Goal: Task Accomplishment & Management: Complete application form

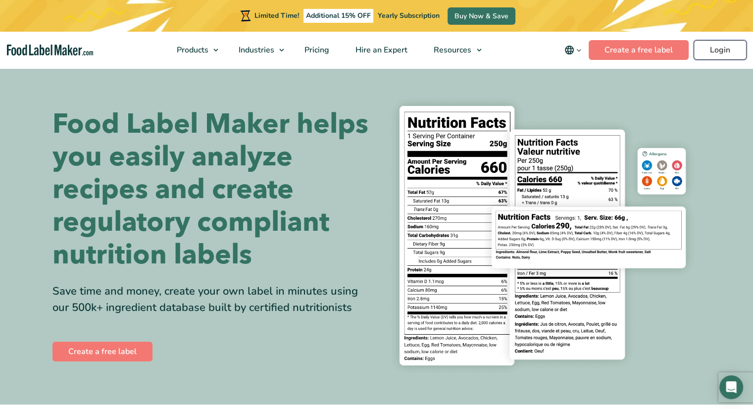
click at [713, 51] on link "Login" at bounding box center [720, 50] width 53 height 20
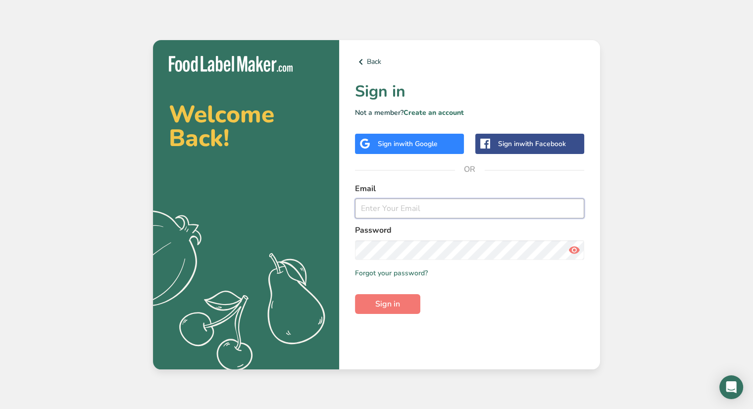
click at [481, 203] on input "email" at bounding box center [469, 209] width 229 height 20
type input "codydillon@almacheese.com"
click at [376, 298] on span "Sign in" at bounding box center [387, 304] width 25 height 12
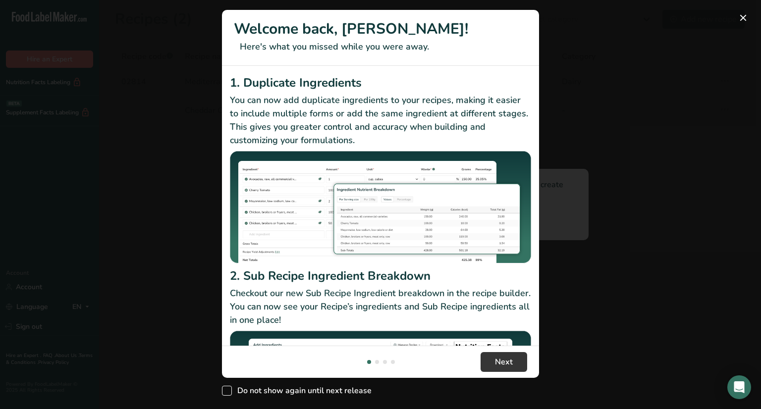
click at [275, 390] on span "Do not show again until next release" at bounding box center [302, 391] width 140 height 10
click at [228, 390] on input "Do not show again until next release" at bounding box center [225, 391] width 6 height 6
checkbox input "true"
click at [502, 361] on span "Next" at bounding box center [504, 362] width 18 height 12
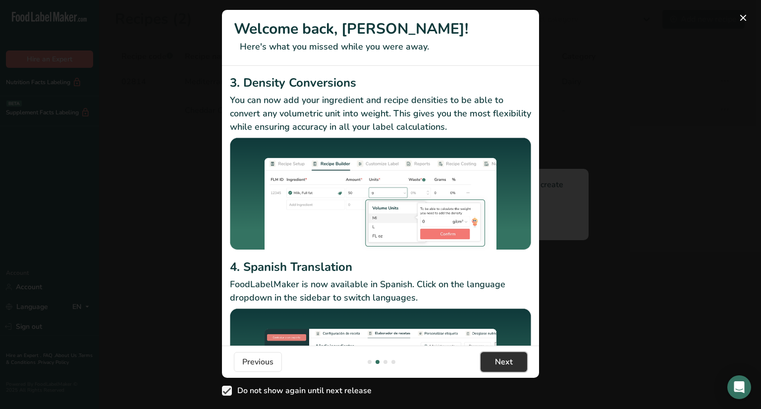
click at [505, 365] on span "Next" at bounding box center [504, 362] width 18 height 12
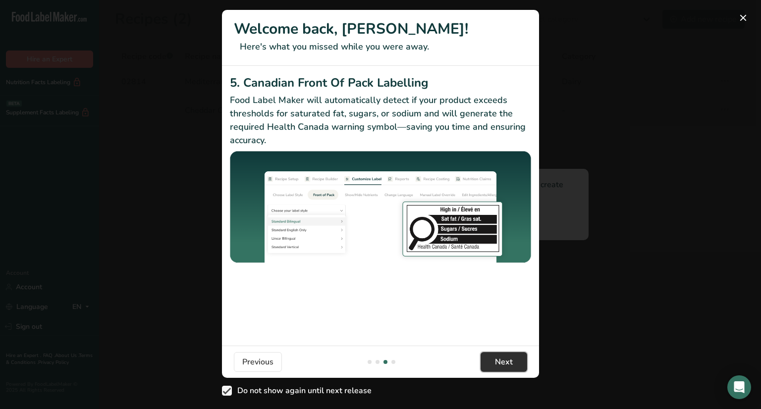
click at [505, 361] on span "Next" at bounding box center [504, 362] width 18 height 12
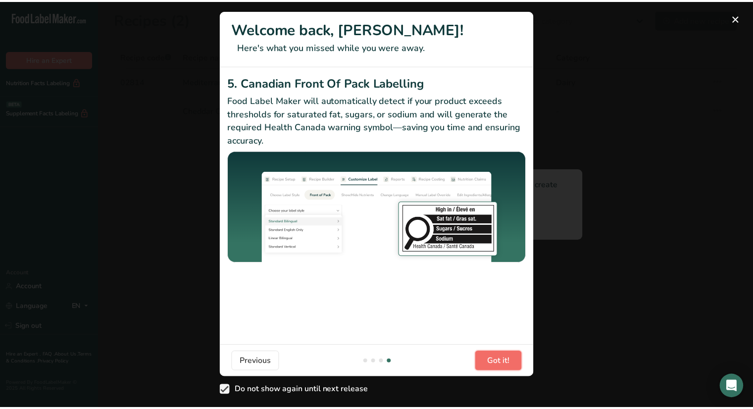
scroll to position [0, 951]
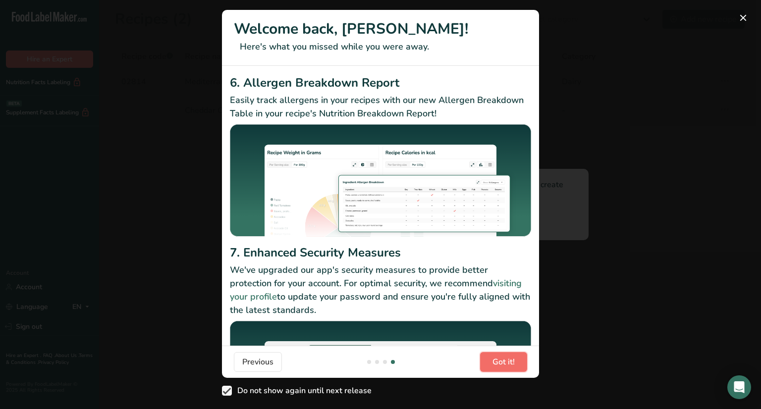
click at [505, 361] on span "Got it!" at bounding box center [503, 362] width 22 height 12
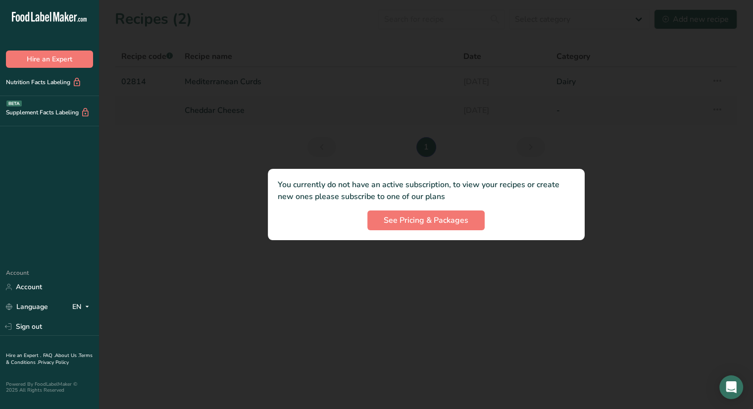
click at [412, 206] on div "You currently do not have an active subscription, to view your recipes or creat…" at bounding box center [426, 204] width 317 height 71
click at [412, 225] on span "See Pricing & Packages" at bounding box center [426, 220] width 85 height 12
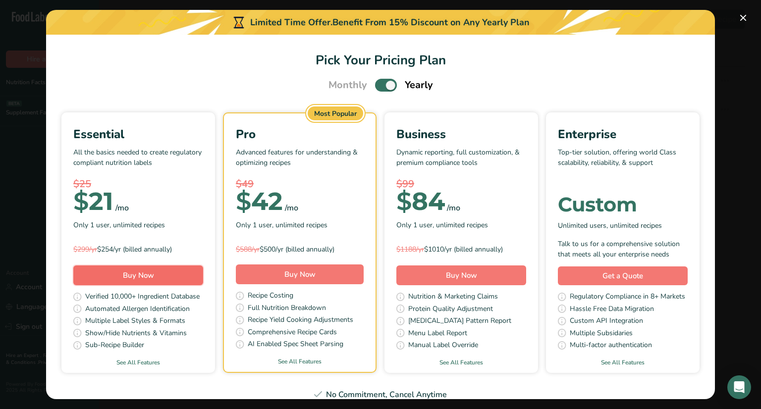
click at [154, 273] on span "Buy Now" at bounding box center [138, 275] width 31 height 10
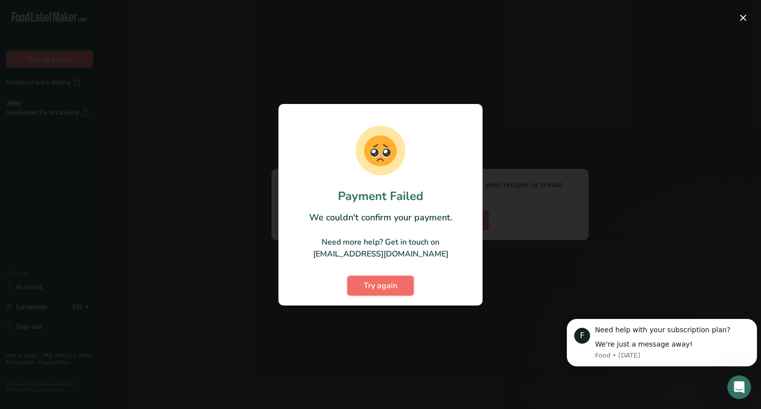
click at [396, 286] on span "Try again" at bounding box center [380, 286] width 34 height 12
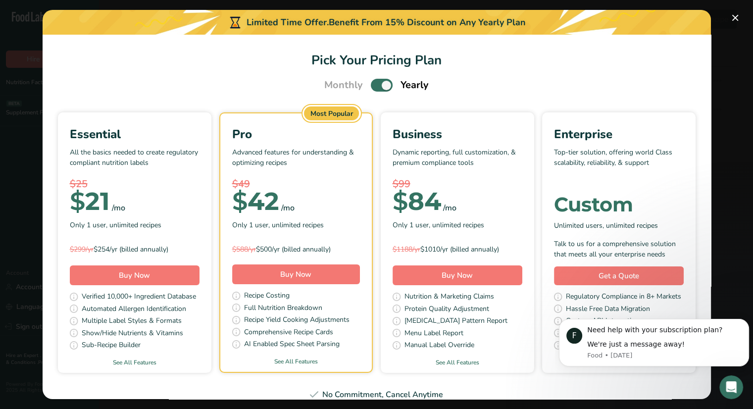
click at [200, 212] on div "Essential All the basics needed to create regulatory compliant nutrition labels…" at bounding box center [135, 191] width 130 height 132
click at [360, 172] on p "Advanced features for understanding & optimizing recipes" at bounding box center [296, 162] width 128 height 30
click at [378, 86] on span "Pick Your Pricing Plan Modal" at bounding box center [382, 85] width 22 height 12
click at [377, 86] on input "Pick Your Pricing Plan Modal" at bounding box center [374, 85] width 6 height 6
checkbox input "false"
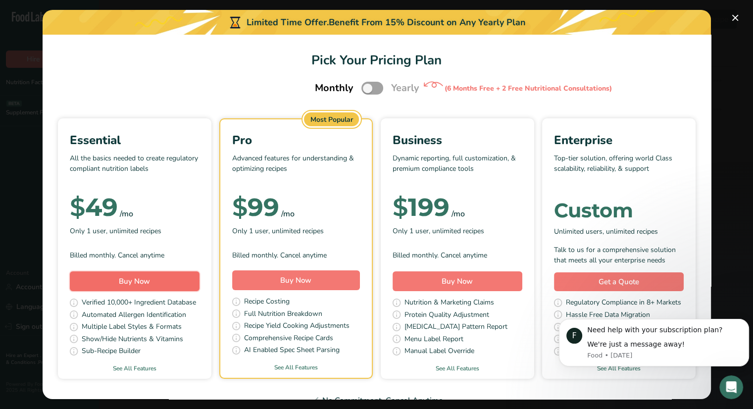
click at [150, 285] on span "Buy Now" at bounding box center [134, 281] width 31 height 10
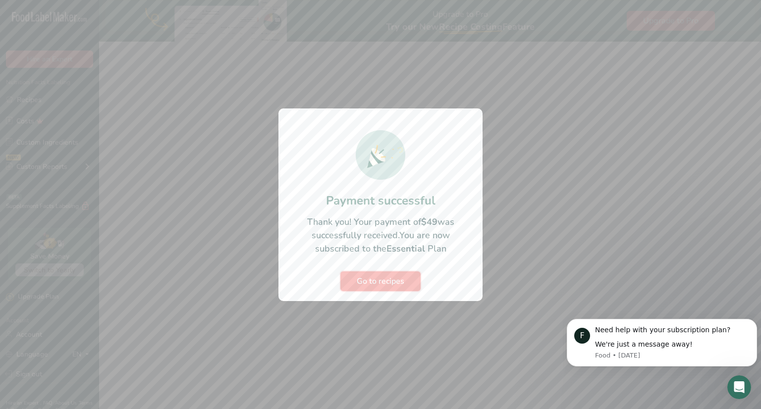
click at [368, 282] on span "Go to recipes" at bounding box center [381, 281] width 48 height 12
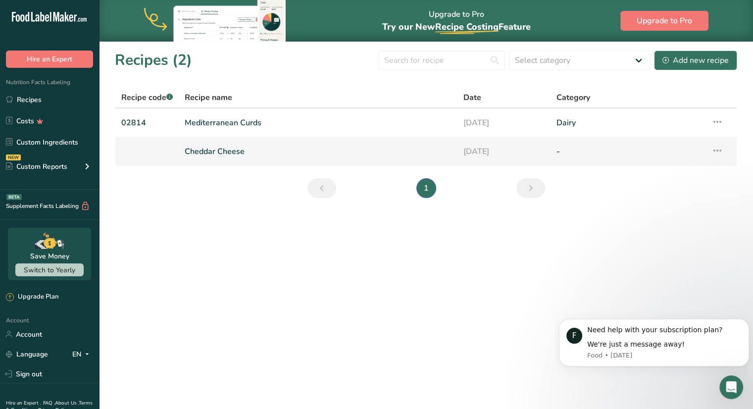
click at [223, 152] on link "Cheddar Cheese" at bounding box center [318, 151] width 267 height 21
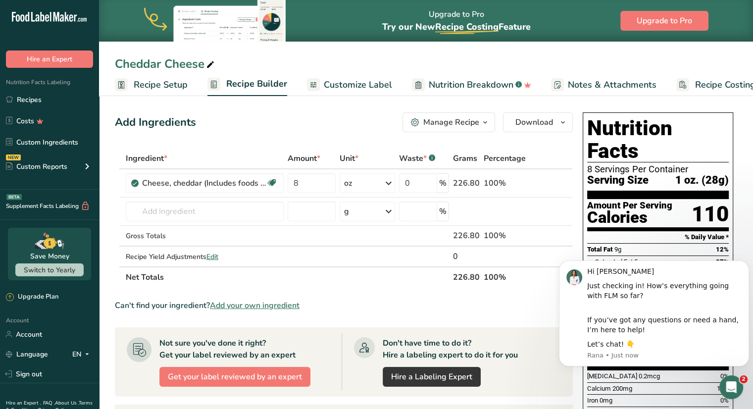
click at [740, 232] on section "Add Ingredients Manage Recipe Delete Recipe Duplicate Recipe Scale Recipe Save …" at bounding box center [426, 365] width 654 height 545
click at [567, 228] on td at bounding box center [567, 236] width 12 height 21
click at [576, 222] on div "Add Ingredients Manage Recipe Delete Recipe Duplicate Recipe Scale Recipe Save …" at bounding box center [347, 365] width 464 height 514
click at [740, 224] on section "Add Ingredients Manage Recipe Delete Recipe Duplicate Recipe Scale Recipe Save …" at bounding box center [426, 365] width 654 height 545
click at [741, 265] on button "Dismiss notification" at bounding box center [746, 263] width 13 height 13
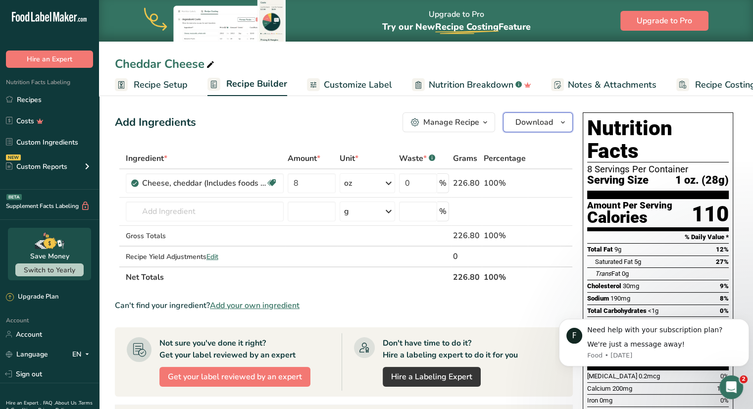
click at [565, 123] on icon "button" at bounding box center [563, 122] width 8 height 12
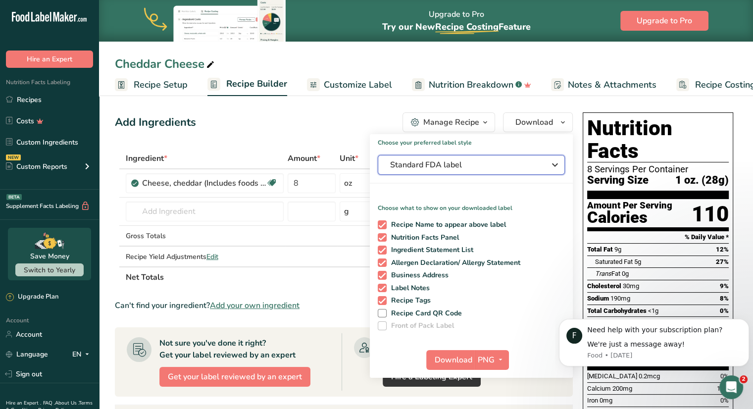
click at [546, 161] on div "Standard FDA label" at bounding box center [471, 165] width 162 height 12
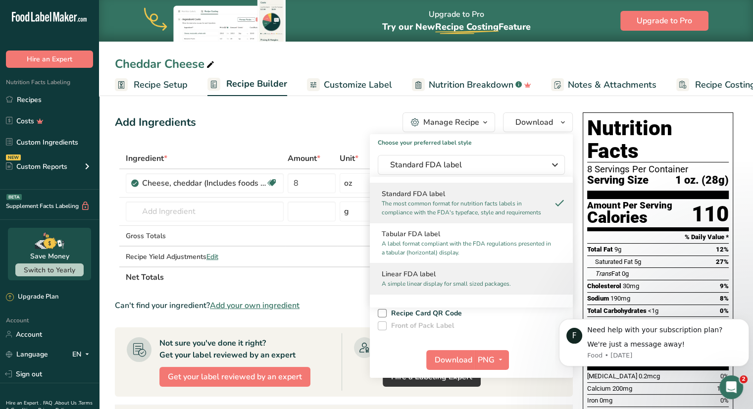
click at [503, 274] on h2 "Linear FDA label" at bounding box center [471, 274] width 179 height 10
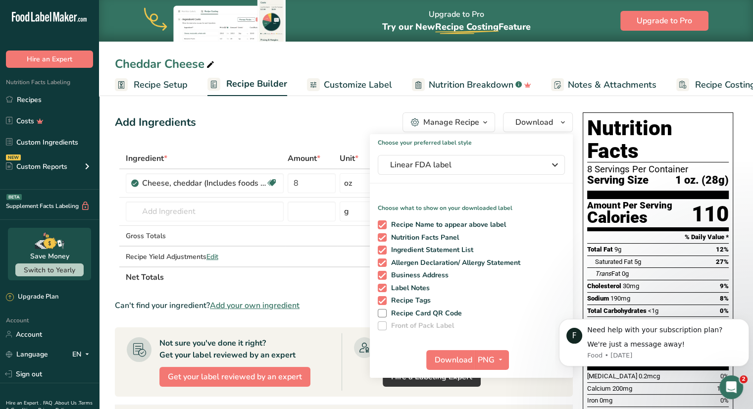
click at [358, 123] on div "Add Ingredients Manage Recipe Delete Recipe Duplicate Recipe Scale Recipe Save …" at bounding box center [344, 122] width 458 height 20
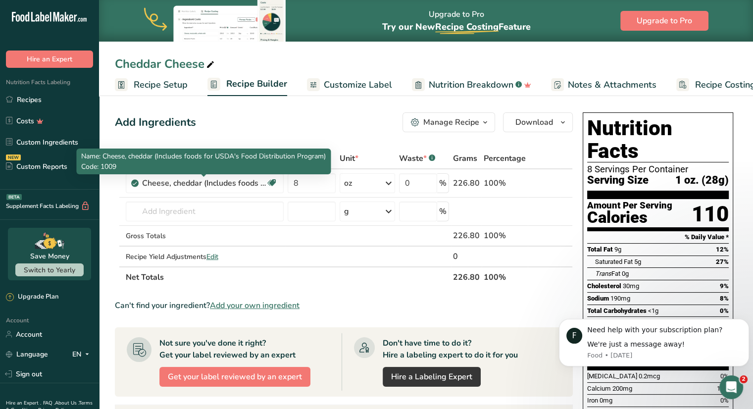
click at [226, 169] on p "Code: 1009" at bounding box center [203, 166] width 245 height 10
click at [233, 188] on div "Cheese, cheddar (Includes foods for USDA's Food Distribution Program)" at bounding box center [204, 183] width 124 height 12
drag, startPoint x: 149, startPoint y: 183, endPoint x: 190, endPoint y: 183, distance: 41.6
click at [156, 183] on div "Cheese, cheddar (Includes foods for USDA's Food Distribution Program)" at bounding box center [204, 183] width 124 height 12
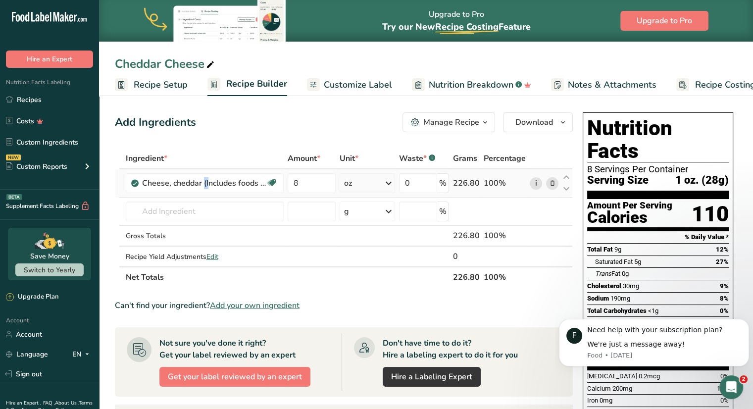
click at [537, 182] on link "i" at bounding box center [536, 183] width 12 height 12
click at [235, 137] on div "Add Ingredients Manage Recipe Delete Recipe Duplicate Recipe Scale Recipe Save …" at bounding box center [347, 365] width 464 height 514
click at [550, 123] on span "Download" at bounding box center [534, 122] width 38 height 12
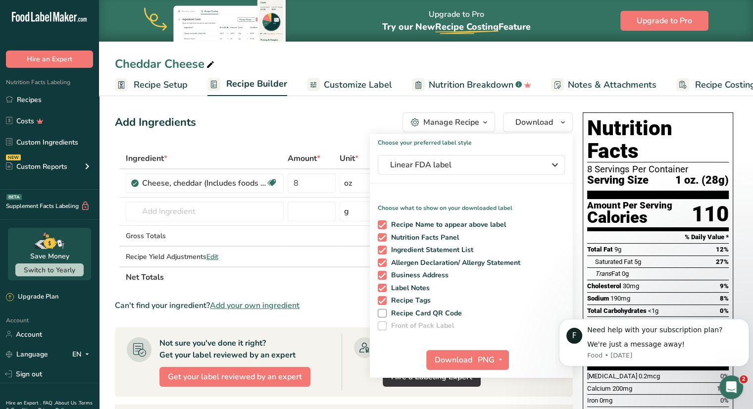
click at [316, 123] on div "Add Ingredients Manage Recipe Delete Recipe Duplicate Recipe Scale Recipe Save …" at bounding box center [344, 122] width 458 height 20
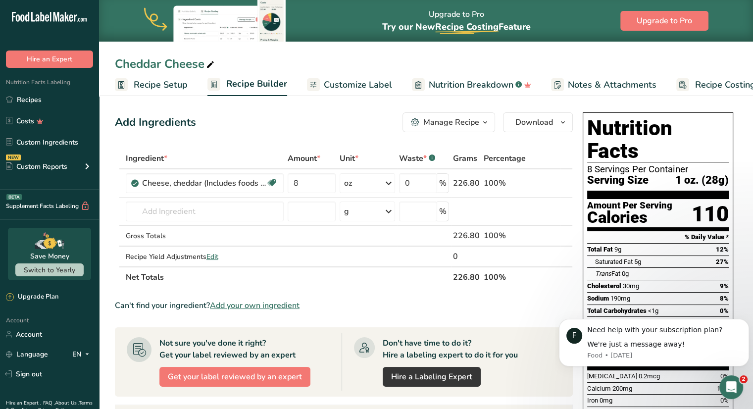
click at [482, 126] on icon "button" at bounding box center [485, 122] width 8 height 12
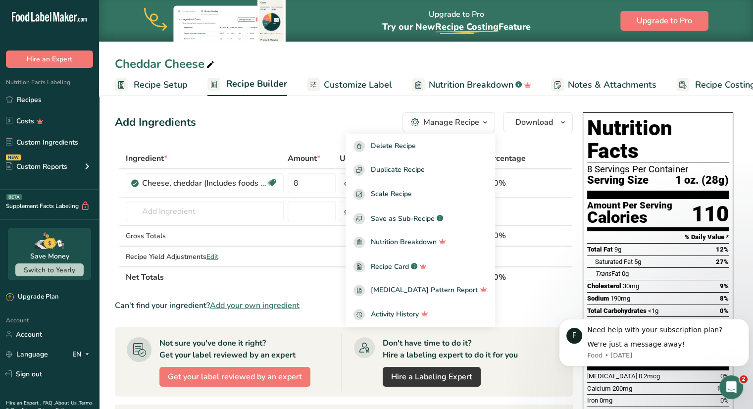
click at [513, 146] on div "Add Ingredients Manage Recipe Delete Recipe Duplicate Recipe Scale Recipe Save …" at bounding box center [347, 365] width 464 height 514
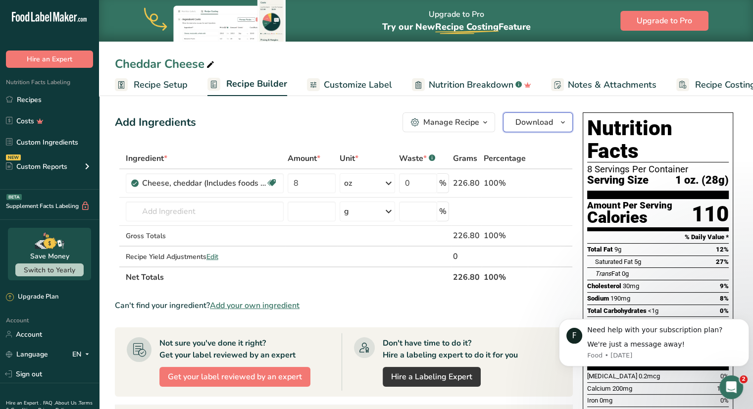
click at [532, 122] on span "Download" at bounding box center [534, 122] width 38 height 12
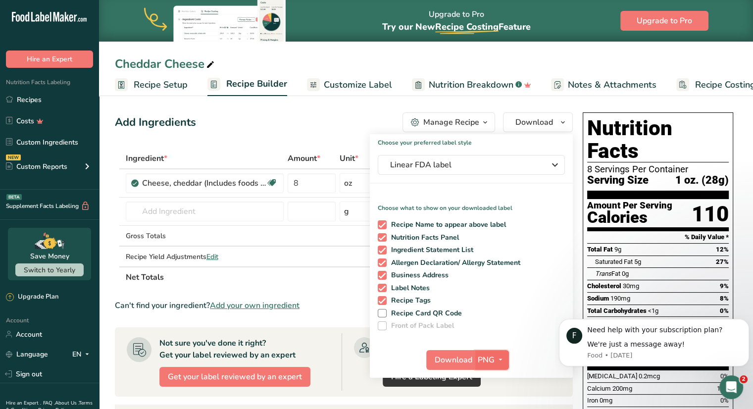
click at [498, 358] on icon "button" at bounding box center [501, 360] width 8 height 12
click at [531, 317] on div "Recipe Name to appear above label Nutrition Facts Panel Ingredient Statement Li…" at bounding box center [471, 273] width 203 height 114
click at [495, 357] on span "button" at bounding box center [501, 360] width 12 height 12
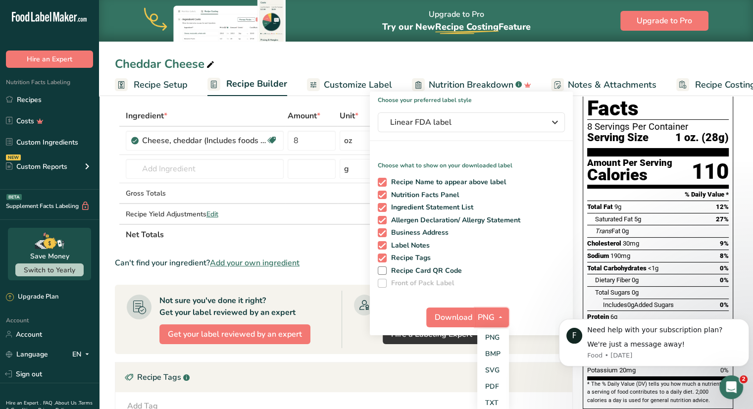
scroll to position [149, 0]
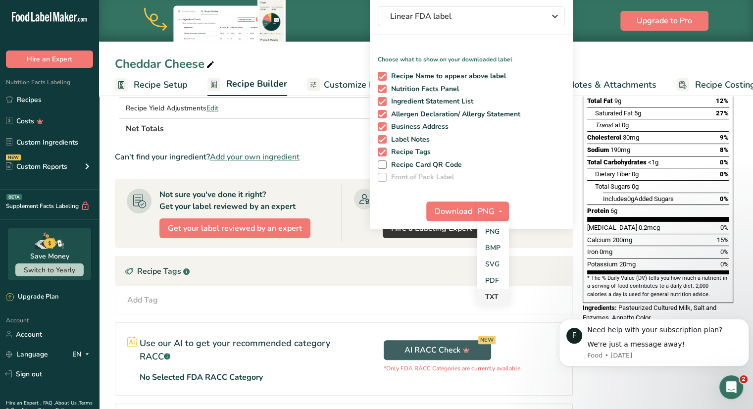
click at [490, 294] on link "TXT" at bounding box center [493, 297] width 32 height 16
checkbox input "false"
checkbox input "true"
click at [454, 207] on span "Download" at bounding box center [454, 212] width 38 height 12
click at [595, 42] on div "Cheddar Cheese Recipe Setup Recipe Builder Customize Label Nutrition Breakdown …" at bounding box center [426, 48] width 654 height 96
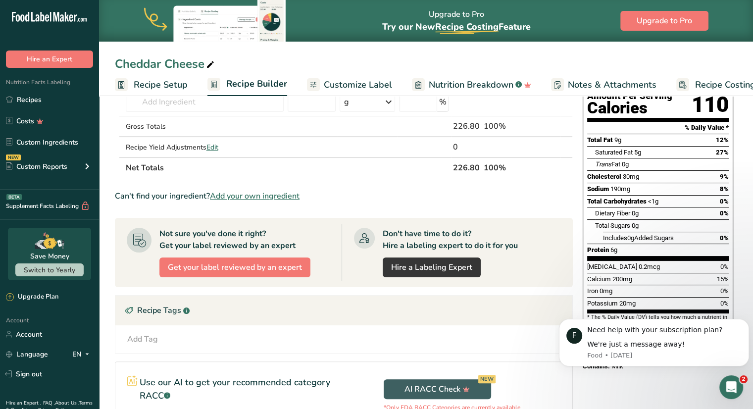
scroll to position [0, 0]
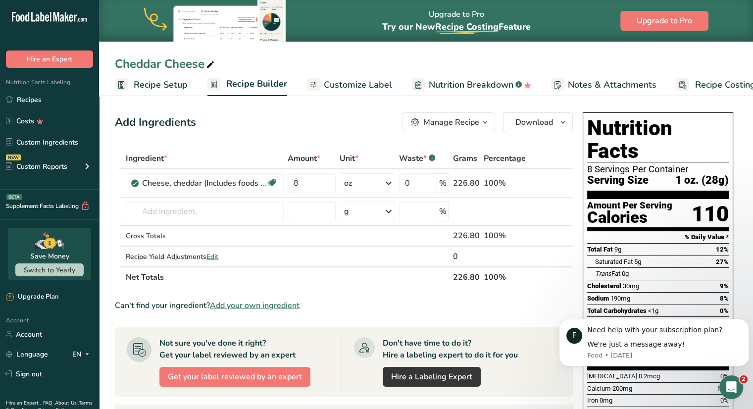
click at [471, 123] on div "Manage Recipe" at bounding box center [451, 122] width 56 height 12
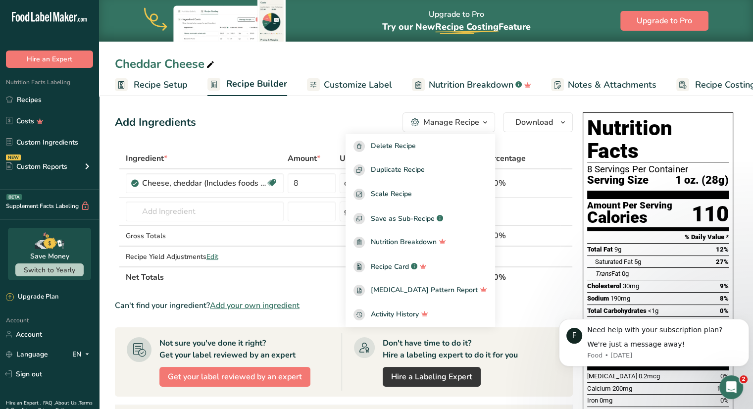
drag, startPoint x: 344, startPoint y: 118, endPoint x: 430, endPoint y: 124, distance: 85.9
click at [349, 118] on div "Add Ingredients Manage Recipe Delete Recipe Duplicate Recipe Scale Recipe Save …" at bounding box center [344, 122] width 458 height 20
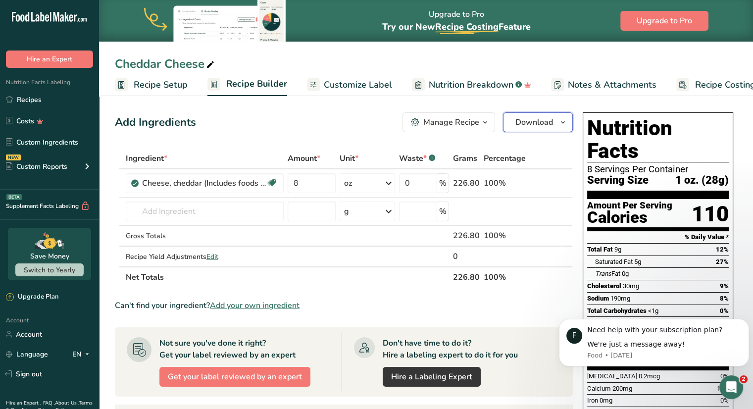
click at [559, 123] on span "button" at bounding box center [563, 122] width 12 height 12
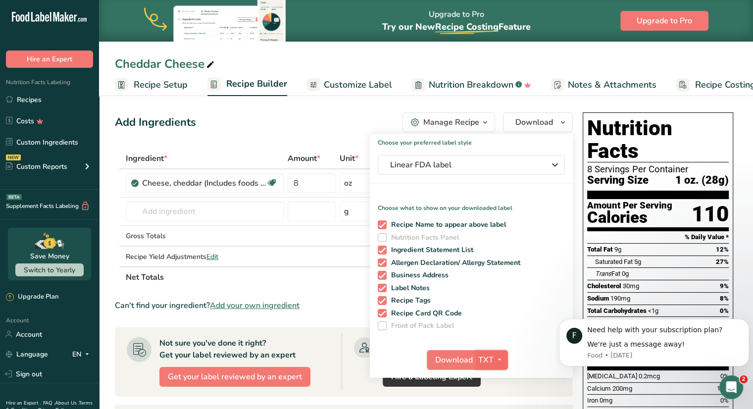
click at [500, 360] on icon "button" at bounding box center [500, 360] width 8 height 12
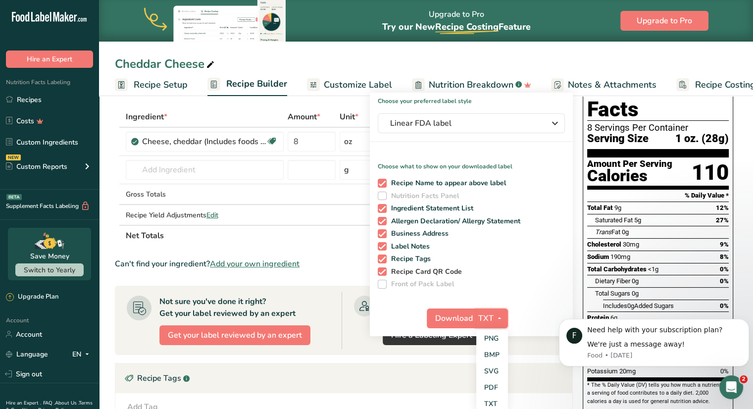
scroll to position [99, 0]
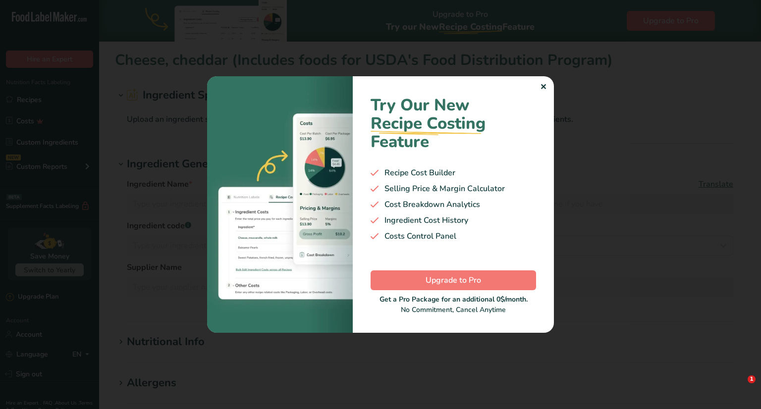
type input "Cheese, cheddar (Includes foods for USDA's Food Distribution Program)"
type input "Cheddar Cheese"
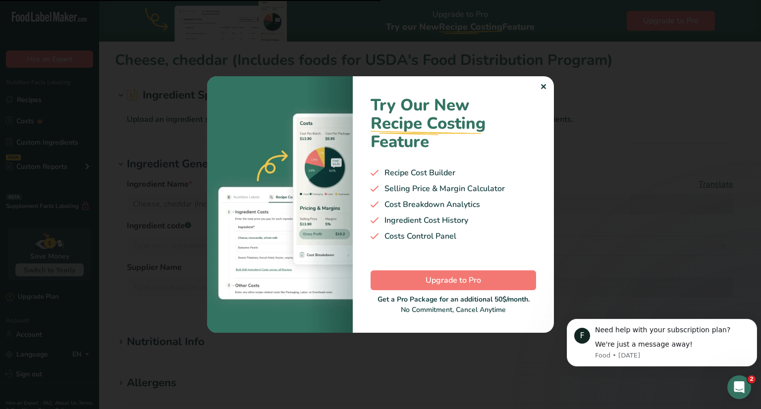
click at [546, 86] on div "Try Our New Recipe Costing .a-29{fill:none;stroke-linecap:round;stroke-width:3p…" at bounding box center [453, 204] width 201 height 257
click at [543, 88] on div "✕" at bounding box center [543, 87] width 6 height 12
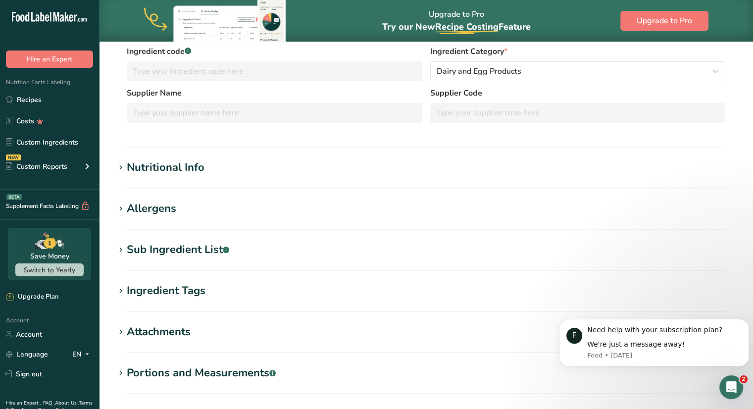
scroll to position [198, 0]
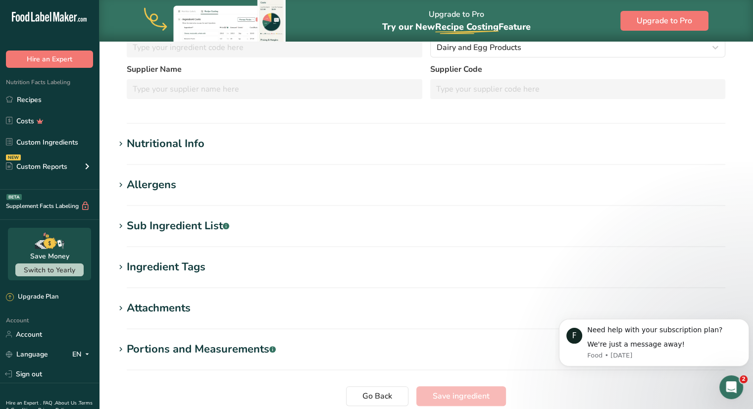
click at [166, 142] on div "Nutritional Info" at bounding box center [166, 144] width 78 height 16
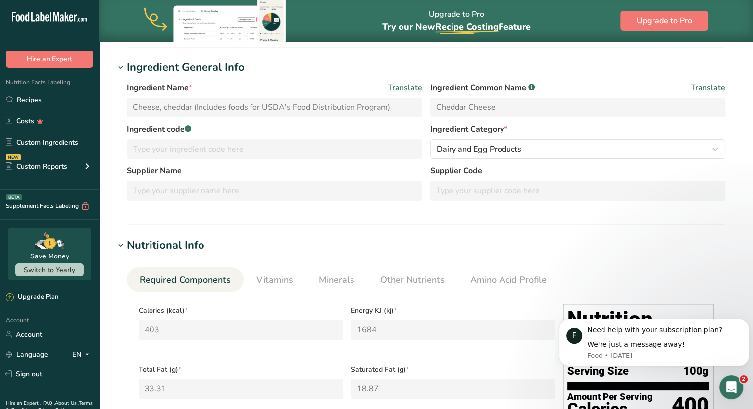
scroll to position [0, 0]
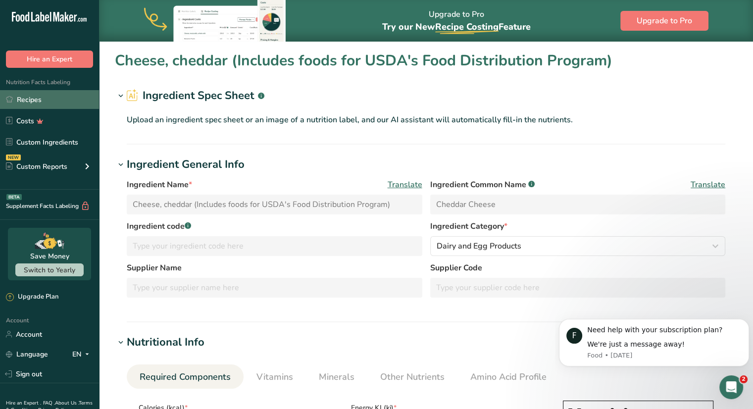
click at [50, 101] on link "Recipes" at bounding box center [49, 99] width 99 height 19
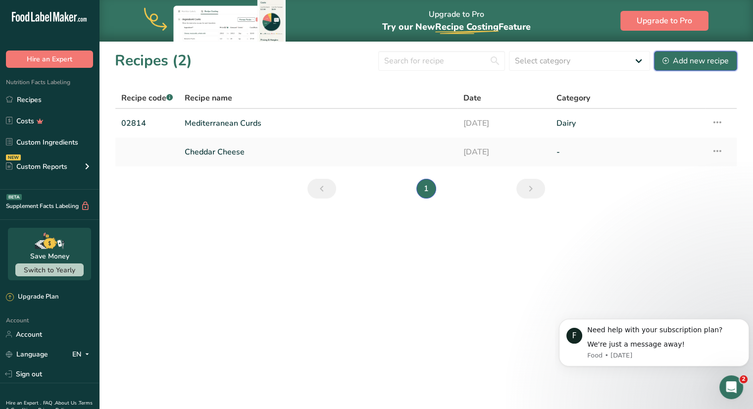
click at [683, 61] on div "Add new recipe" at bounding box center [696, 61] width 66 height 12
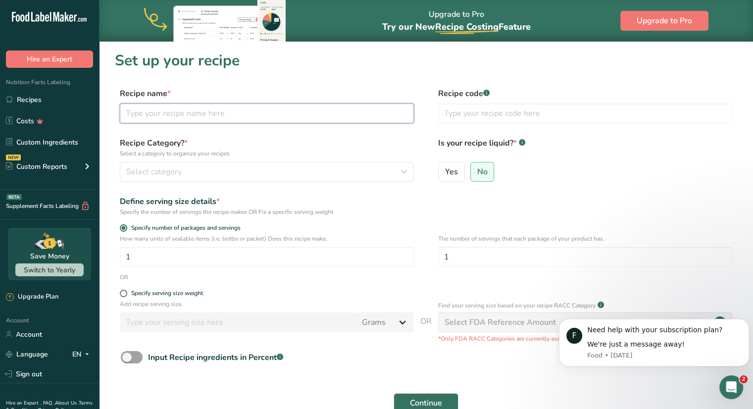
click at [301, 115] on input "text" at bounding box center [267, 113] width 294 height 20
type input "Cheddar Cheese"
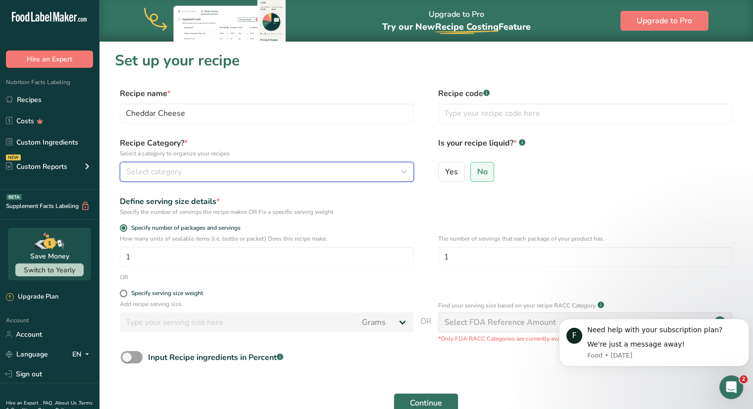
click at [306, 173] on div "Select category" at bounding box center [263, 172] width 275 height 12
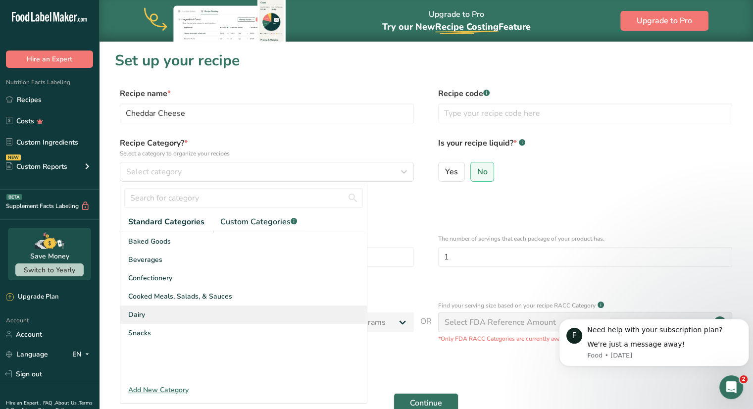
click at [158, 315] on div "Dairy" at bounding box center [243, 315] width 247 height 18
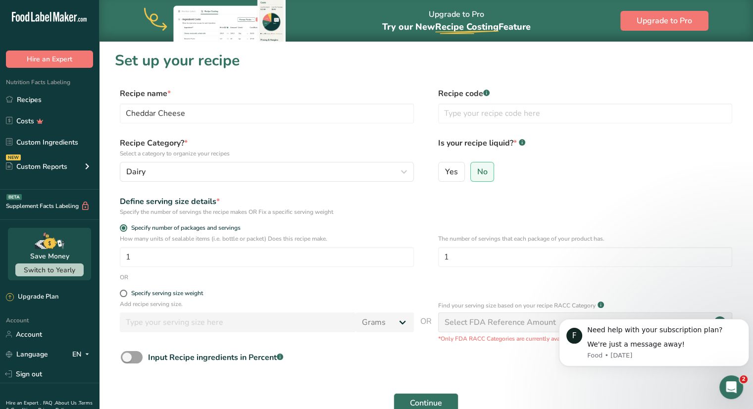
scroll to position [50, 0]
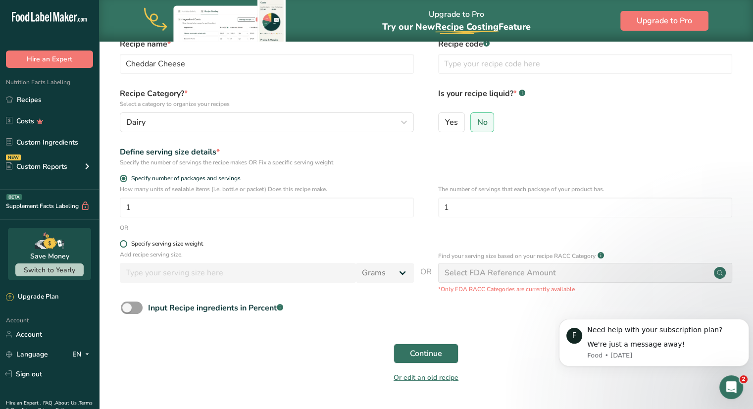
click at [125, 245] on span at bounding box center [123, 243] width 7 height 7
click at [125, 245] on input "Specify serving size weight" at bounding box center [123, 244] width 6 height 6
radio input "true"
radio input "false"
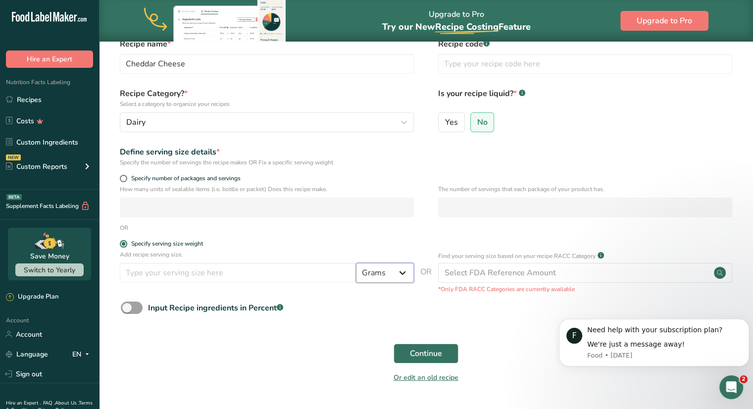
click at [401, 272] on select "Grams kg mg mcg lb oz l mL fl oz tbsp tsp cup qt gallon" at bounding box center [385, 273] width 58 height 20
select select "5"
click at [356, 263] on select "Grams kg mg mcg lb oz l mL fl oz tbsp tsp cup qt gallon" at bounding box center [385, 273] width 58 height 20
click at [256, 269] on input "number" at bounding box center [238, 273] width 236 height 20
type input "1"
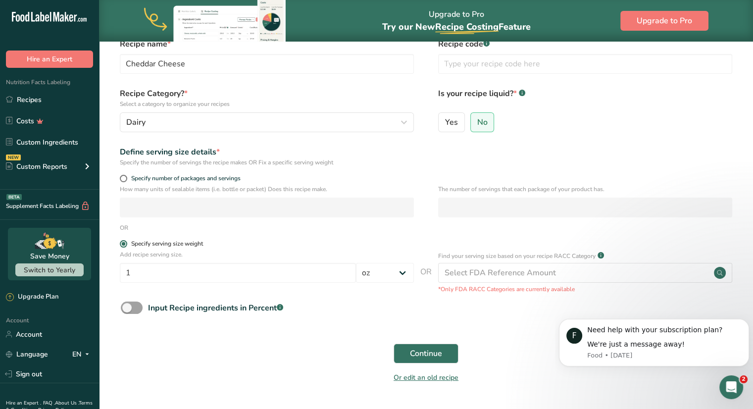
click at [341, 242] on label "Specify serving size weight" at bounding box center [267, 243] width 294 height 7
click at [126, 242] on input "Specify serving size weight" at bounding box center [123, 244] width 6 height 6
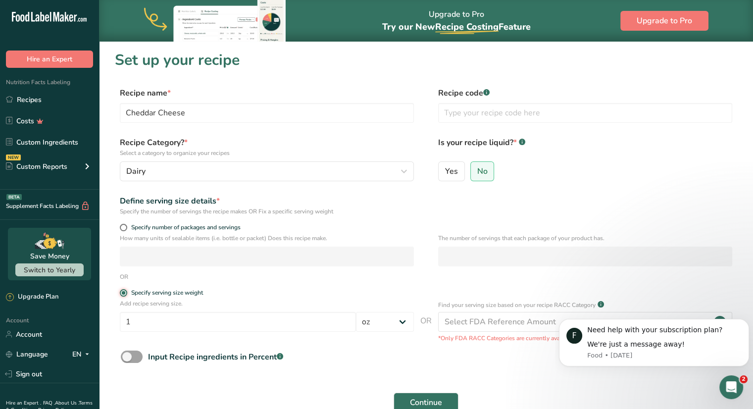
scroll to position [0, 0]
click at [123, 228] on span at bounding box center [123, 227] width 7 height 7
click at [123, 228] on input "Specify number of packages and servings" at bounding box center [123, 228] width 6 height 6
radio input "true"
radio input "false"
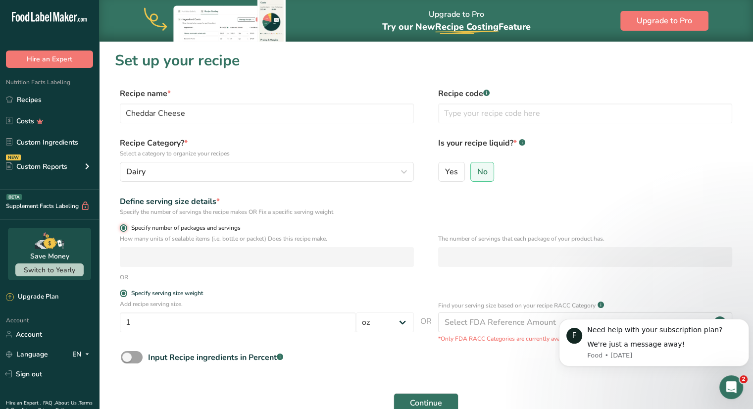
select select "0"
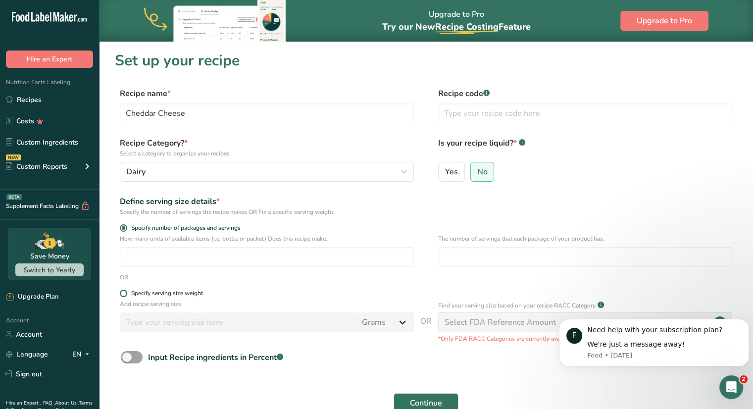
click at [124, 294] on span at bounding box center [123, 293] width 7 height 7
click at [124, 294] on input "Specify serving size weight" at bounding box center [123, 293] width 6 height 6
radio input "true"
radio input "false"
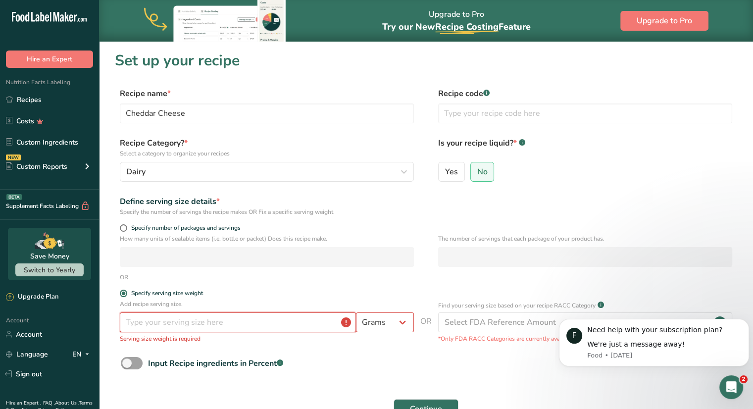
click at [205, 318] on input "number" at bounding box center [238, 322] width 236 height 20
click at [391, 320] on select "Grams kg mg mcg lb oz l mL fl oz tbsp tsp cup qt gallon" at bounding box center [385, 322] width 58 height 20
click at [356, 312] on select "Grams kg mg mcg lb oz l mL fl oz tbsp tsp cup qt gallon" at bounding box center [385, 322] width 58 height 20
click at [395, 319] on select "Grams kg mg mcg lb oz l mL fl oz tbsp tsp cup qt gallon" at bounding box center [385, 322] width 58 height 20
select select "5"
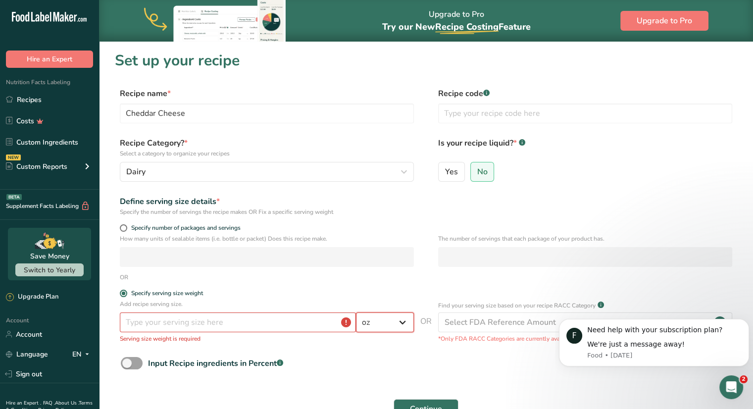
click at [356, 312] on select "Grams kg mg mcg lb oz l mL fl oz tbsp tsp cup qt gallon" at bounding box center [385, 322] width 58 height 20
click at [258, 330] on input "number" at bounding box center [238, 322] width 236 height 20
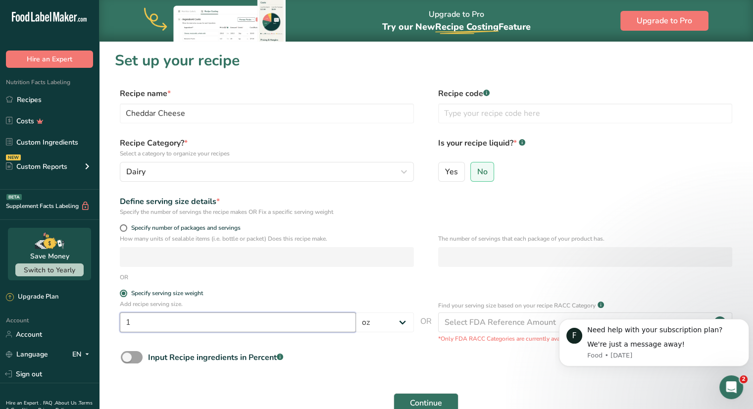
type input "1"
click at [404, 285] on form "Recipe name * Cheddar Cheese Recipe code .a-a{fill:#347362;}.b-a{fill:#fff;} Re…" at bounding box center [426, 263] width 622 height 351
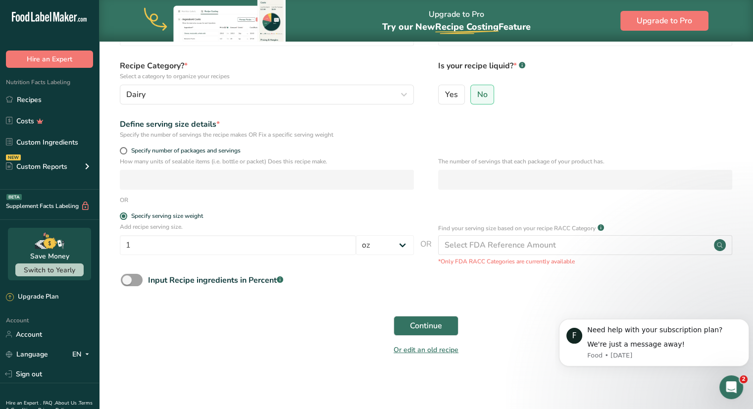
scroll to position [77, 0]
click at [131, 282] on span at bounding box center [132, 280] width 22 height 12
click at [127, 282] on input "Input Recipe ingredients in Percent .a-a{fill:#347362;}.b-a{fill:#fff;}" at bounding box center [124, 280] width 6 height 6
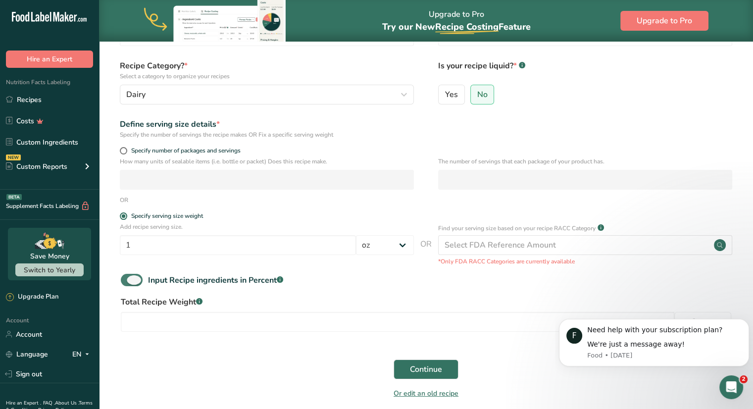
click at [132, 280] on span at bounding box center [132, 280] width 22 height 12
click at [127, 280] on input "Input Recipe ingredients in Percent .a-a{fill:#347362;}.b-a{fill:#fff;}" at bounding box center [124, 280] width 6 height 6
checkbox input "false"
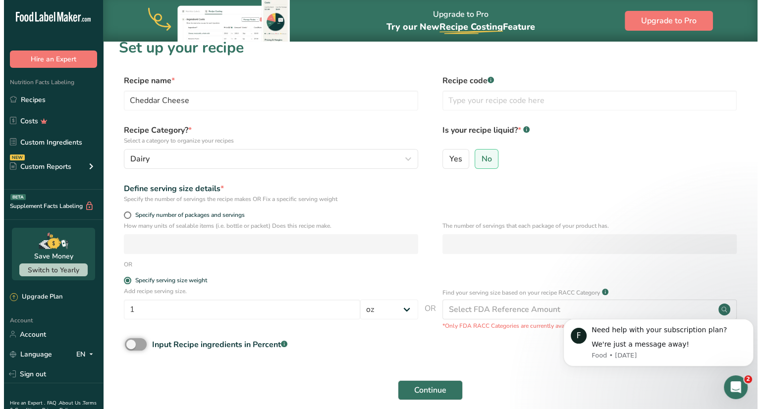
scroll to position [0, 0]
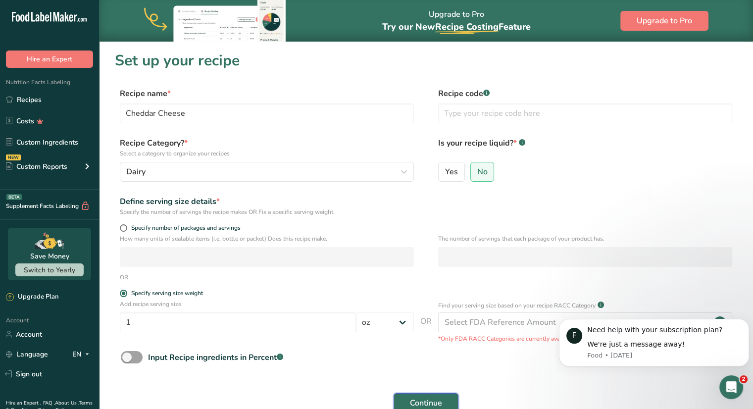
click at [422, 401] on span "Continue" at bounding box center [426, 403] width 32 height 12
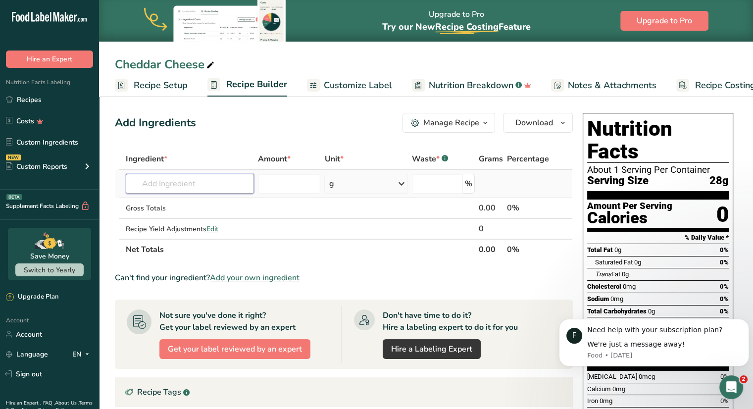
click at [186, 181] on input "text" at bounding box center [190, 184] width 128 height 20
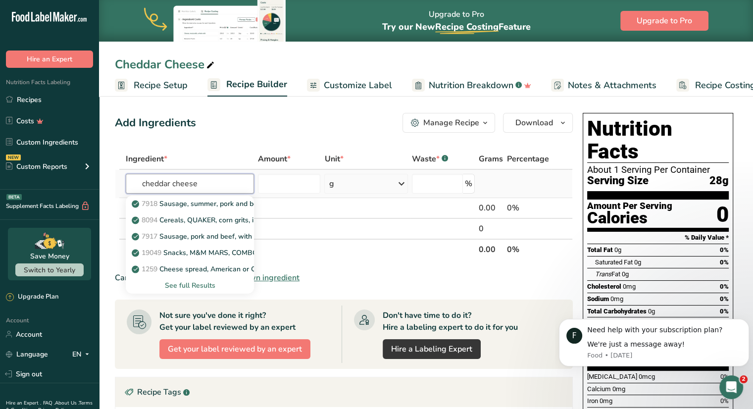
type input "cheddar cheese"
click at [206, 286] on div "See full Results" at bounding box center [190, 285] width 112 height 10
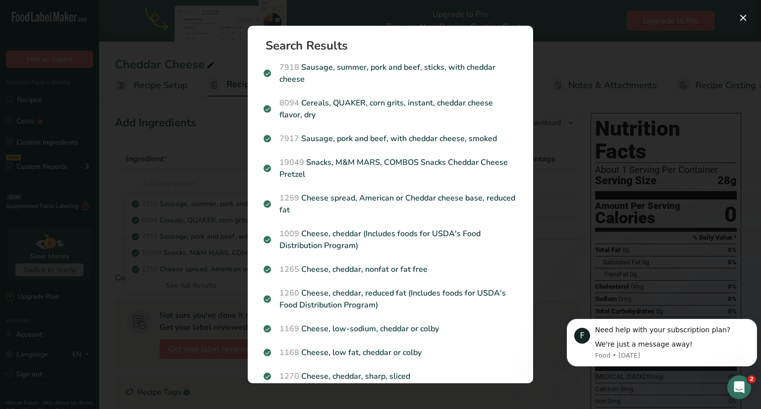
click at [337, 237] on p "1009 Cheese, cheddar (Includes foods for USDA's Food Distribution Program)" at bounding box center [390, 240] width 254 height 24
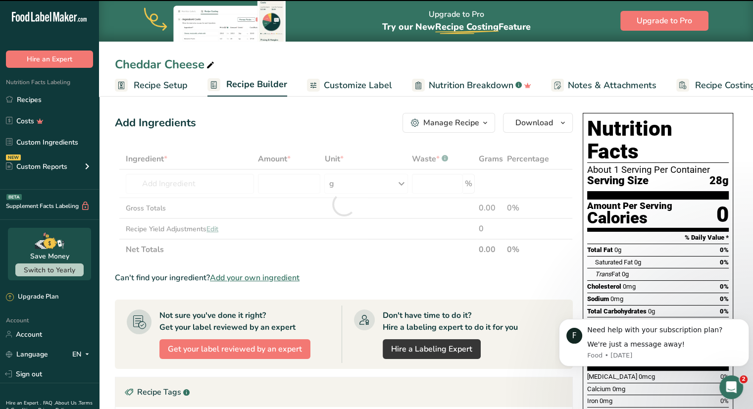
type input "0"
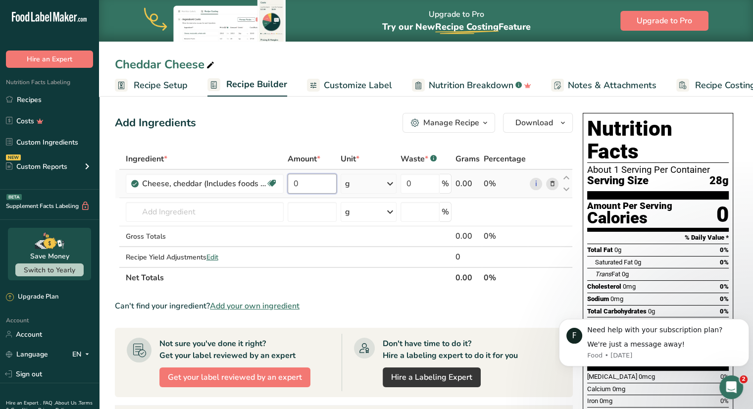
click at [305, 185] on input "0" at bounding box center [313, 184] width 50 height 20
click at [391, 183] on div "Ingredient * Amount * Unit * Waste * .a-a{fill:#347362;}.b-a{fill:#fff;} Grams …" at bounding box center [344, 219] width 458 height 140
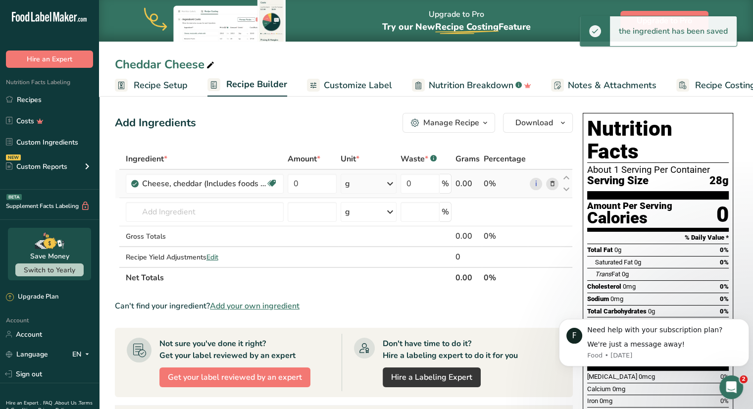
click at [391, 183] on icon at bounding box center [390, 184] width 12 height 18
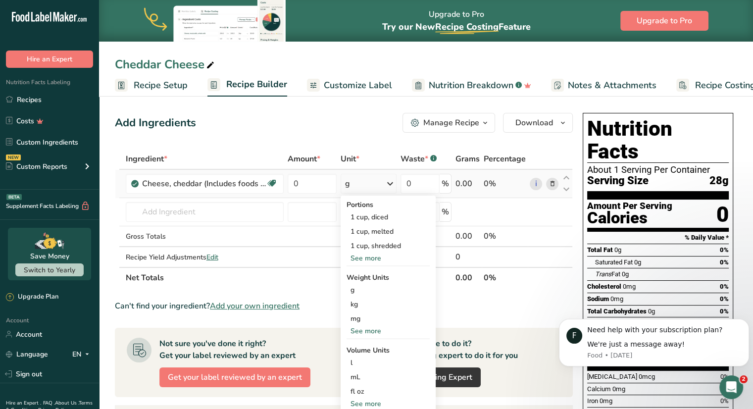
click at [372, 333] on div "See more" at bounding box center [388, 331] width 83 height 10
click at [366, 362] on div "oz" at bounding box center [388, 362] width 83 height 14
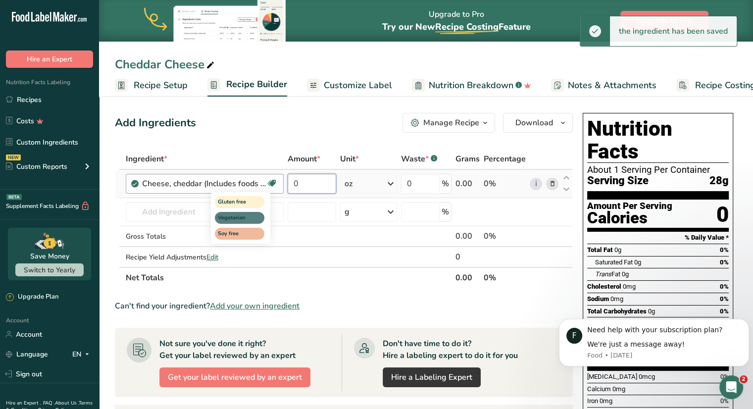
drag, startPoint x: 310, startPoint y: 183, endPoint x: 270, endPoint y: 186, distance: 40.2
click at [270, 186] on tr "Cheese, cheddar (Includes foods for USDA's Food Distribution Program) Gluten fr…" at bounding box center [343, 184] width 457 height 28
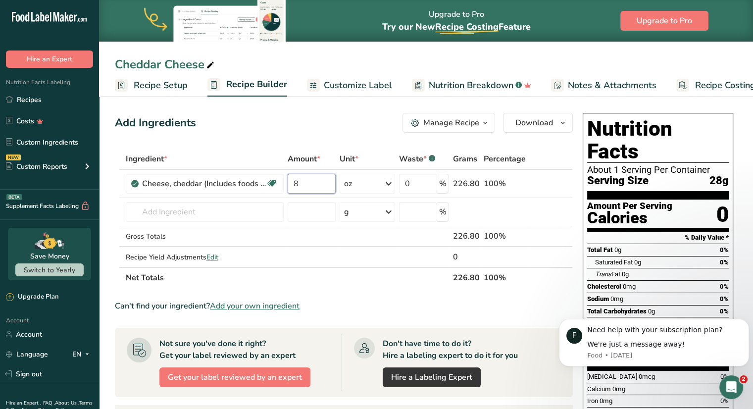
type input "8"
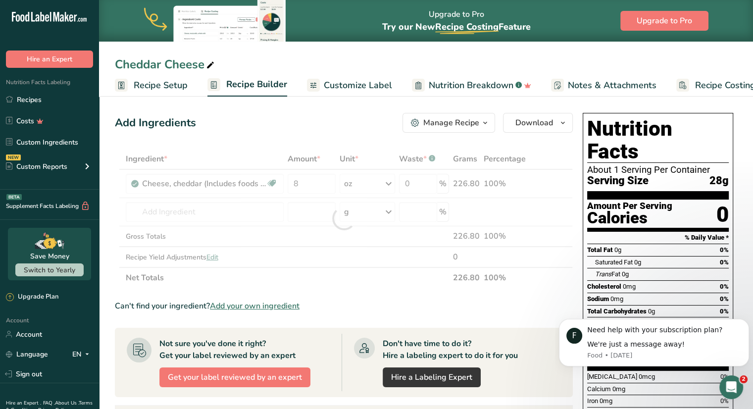
click at [325, 125] on div "Add Ingredients Manage Recipe Delete Recipe Duplicate Recipe Scale Recipe Save …" at bounding box center [344, 123] width 458 height 20
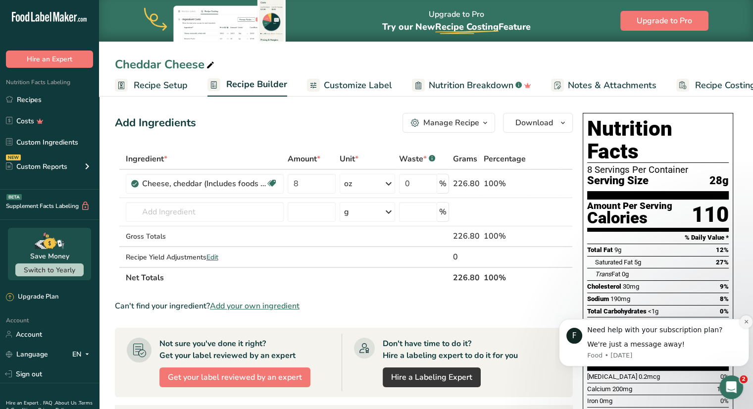
click at [746, 323] on icon "Dismiss notification" at bounding box center [746, 321] width 5 height 5
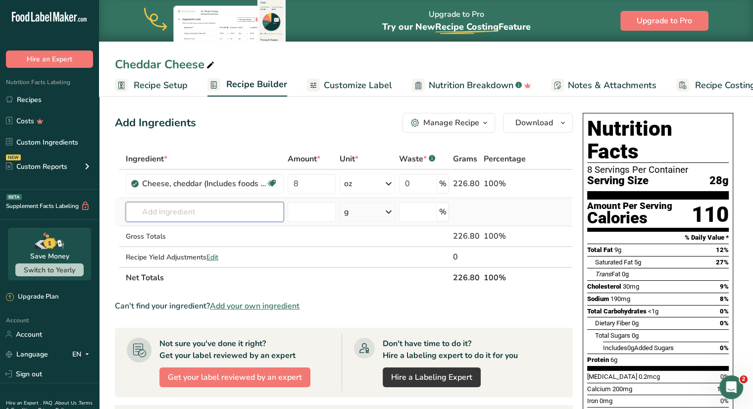
click at [222, 211] on input "text" at bounding box center [205, 212] width 158 height 20
type input "p"
click at [552, 123] on span "Download" at bounding box center [534, 123] width 38 height 12
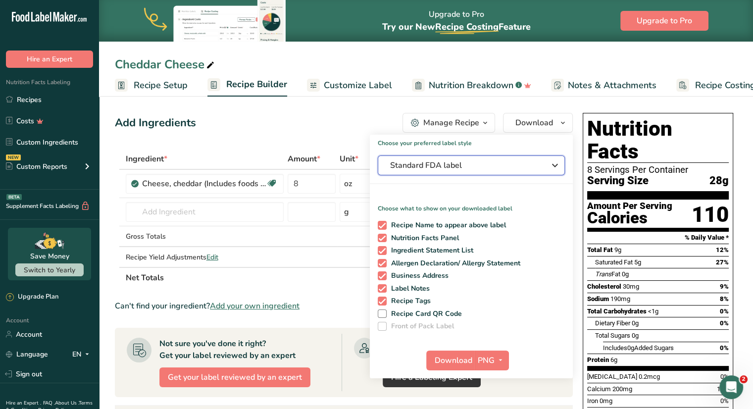
click at [471, 170] on span "Standard FDA label" at bounding box center [464, 165] width 149 height 12
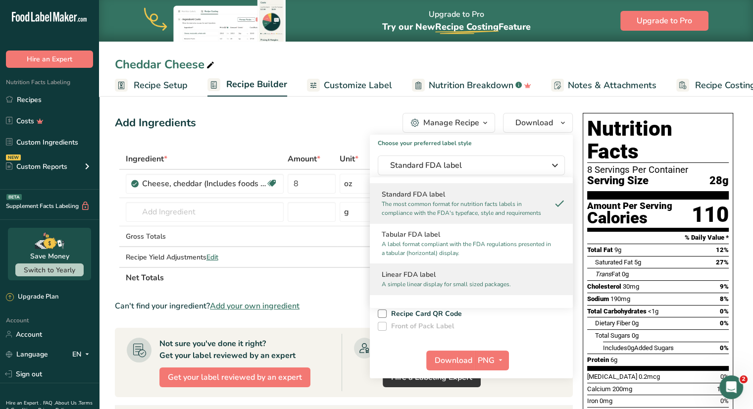
click at [451, 277] on h2 "Linear FDA label" at bounding box center [471, 274] width 179 height 10
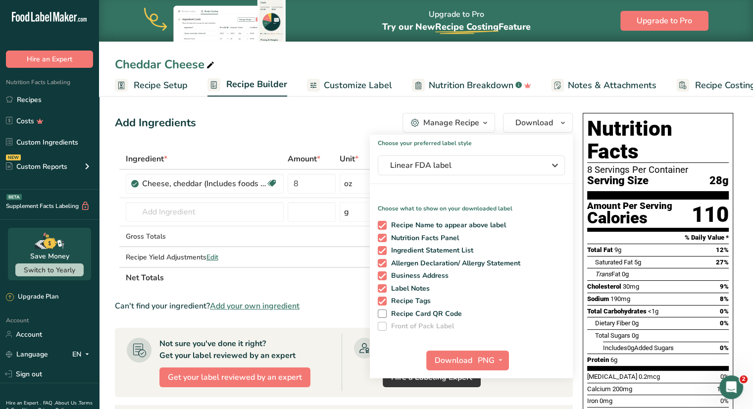
click at [331, 117] on div "Add Ingredients Manage Recipe Delete Recipe Duplicate Recipe Scale Recipe Save …" at bounding box center [344, 123] width 458 height 20
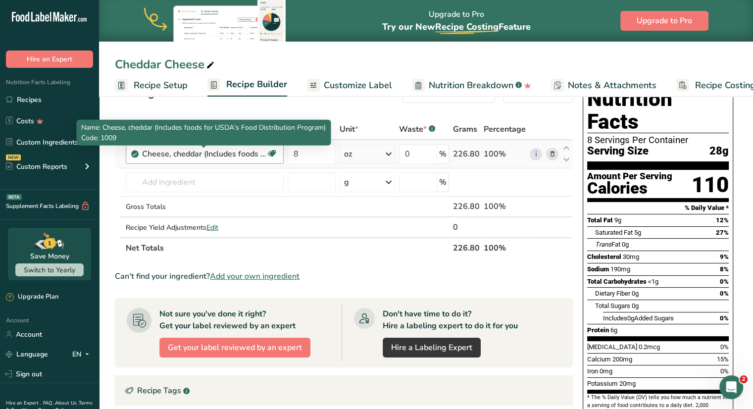
click at [214, 153] on div "Cheese, cheddar (Includes foods for USDA's Food Distribution Program)" at bounding box center [204, 154] width 124 height 12
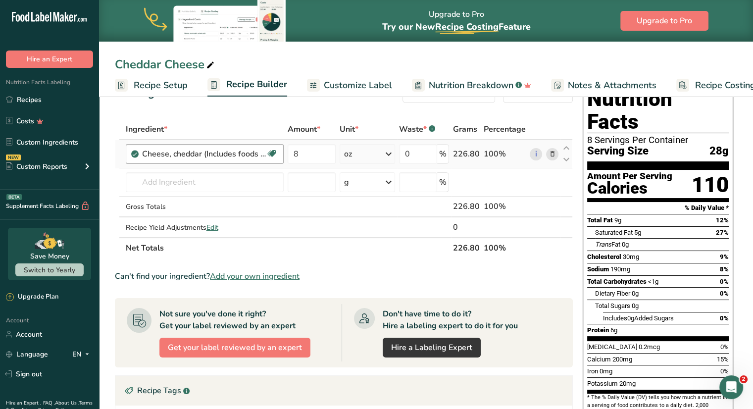
click at [213, 153] on div "Cheese, cheddar (Includes foods for USDA's Food Distribution Program)" at bounding box center [204, 154] width 124 height 12
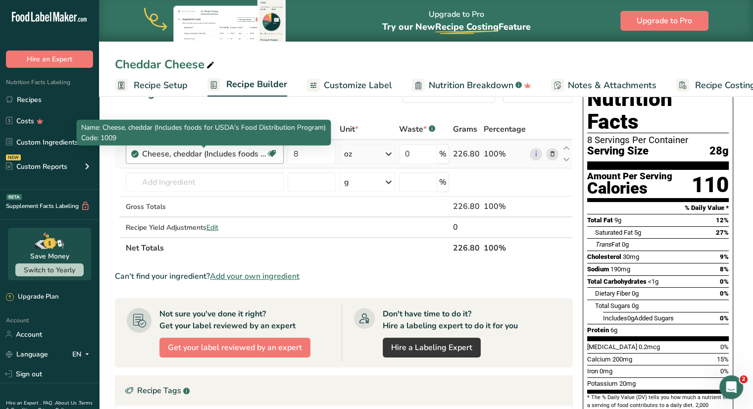
click at [213, 153] on div "Cheese, cheddar (Includes foods for USDA's Food Distribution Program)" at bounding box center [204, 154] width 124 height 12
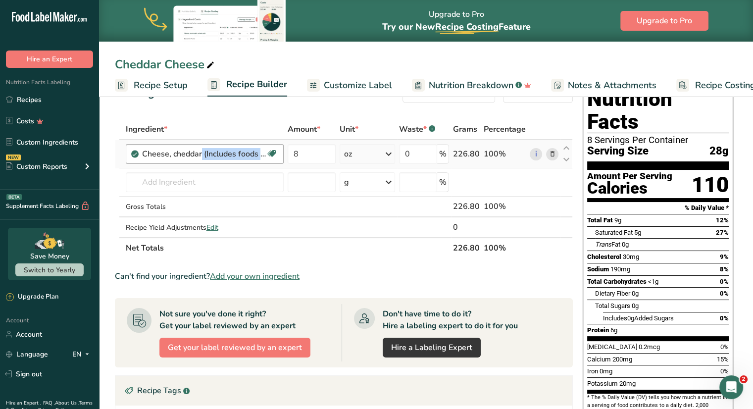
click at [213, 153] on div "Cheese, cheddar (Includes foods for USDA's Food Distribution Program)" at bounding box center [204, 154] width 124 height 12
click at [226, 183] on input "text" at bounding box center [205, 182] width 158 height 20
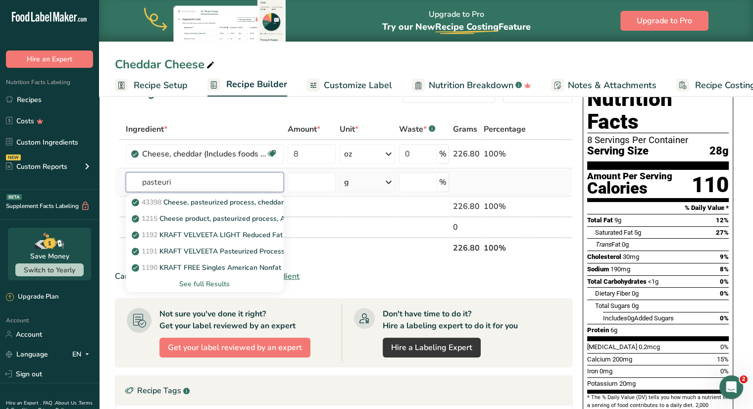
type input "pasteuri"
click at [210, 283] on div "See full Results" at bounding box center [205, 284] width 142 height 10
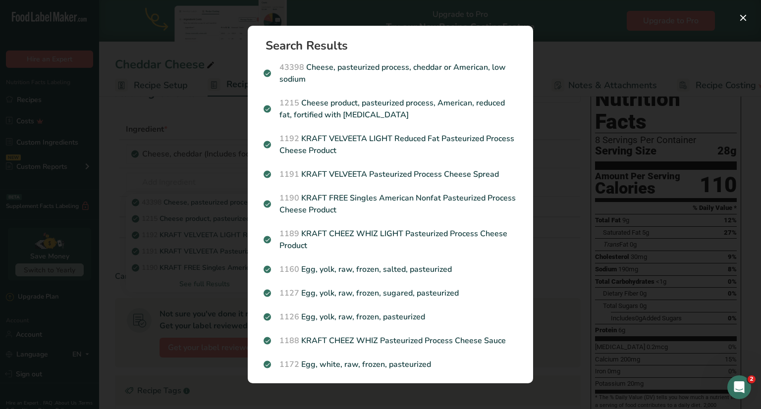
click at [588, 51] on div "Search results modal" at bounding box center [380, 204] width 761 height 409
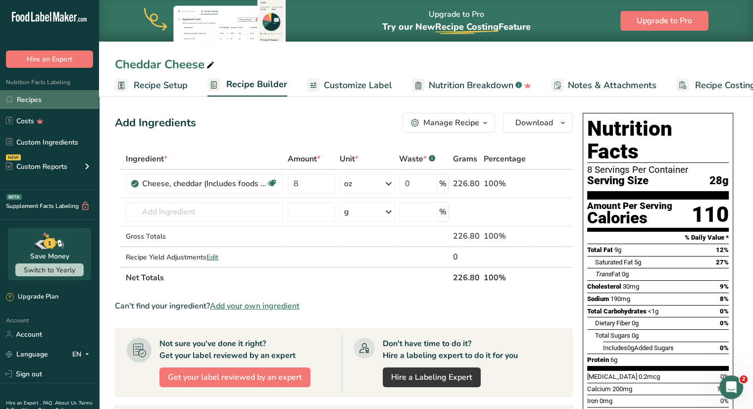
click at [55, 102] on link "Recipes" at bounding box center [49, 99] width 99 height 19
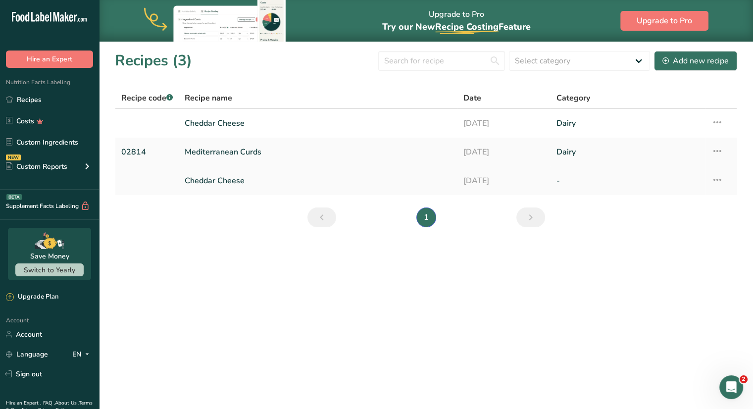
click at [244, 180] on link "Cheddar Cheese" at bounding box center [318, 180] width 267 height 21
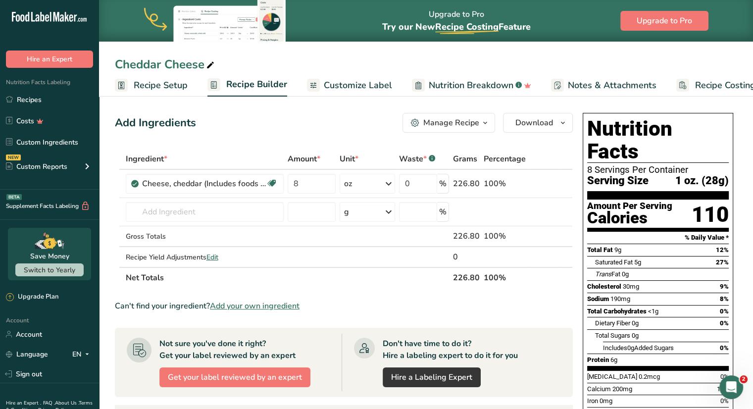
click at [341, 90] on span "Customize Label" at bounding box center [358, 85] width 68 height 13
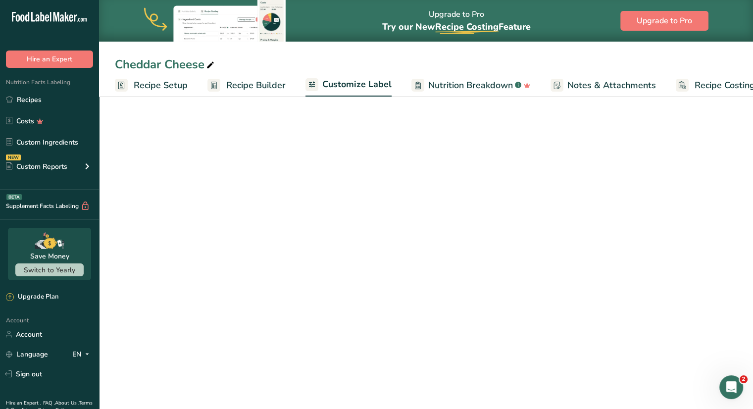
scroll to position [0, 27]
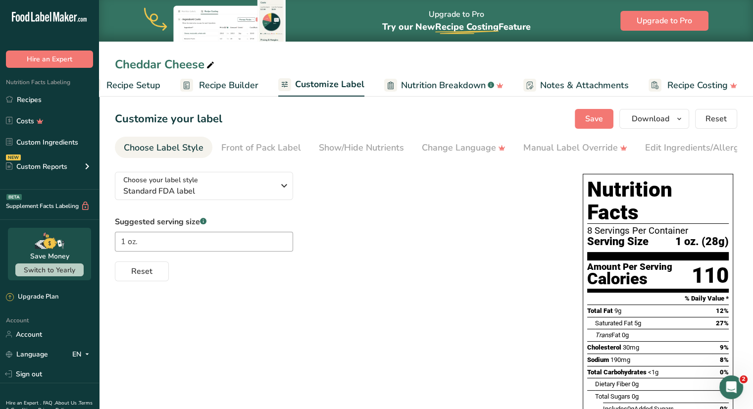
click at [423, 84] on span "Nutrition Breakdown" at bounding box center [443, 85] width 85 height 13
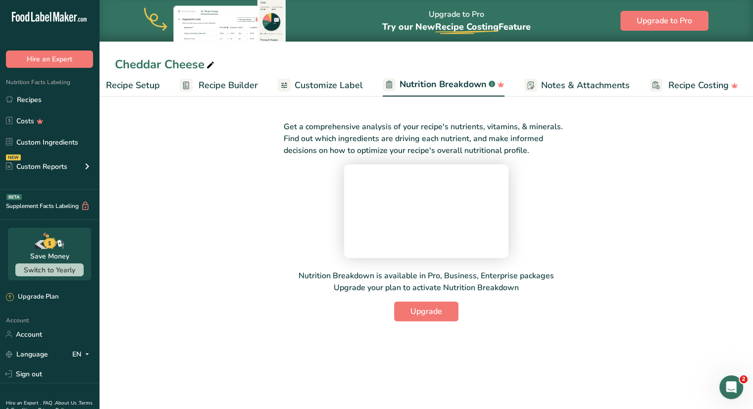
click at [331, 83] on span "Customize Label" at bounding box center [329, 85] width 68 height 13
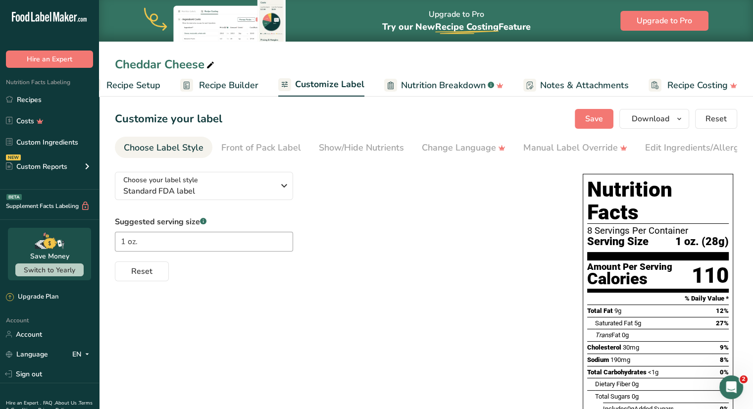
click at [228, 88] on span "Recipe Builder" at bounding box center [228, 85] width 59 height 13
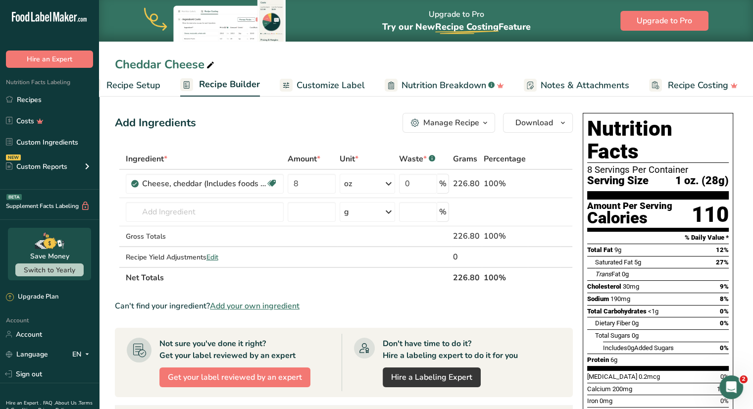
click at [137, 85] on span "Recipe Setup" at bounding box center [133, 85] width 54 height 13
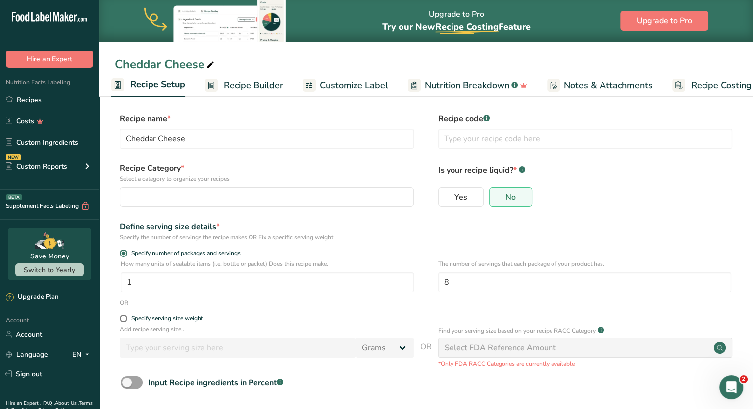
click at [259, 81] on span "Recipe Builder" at bounding box center [253, 85] width 59 height 13
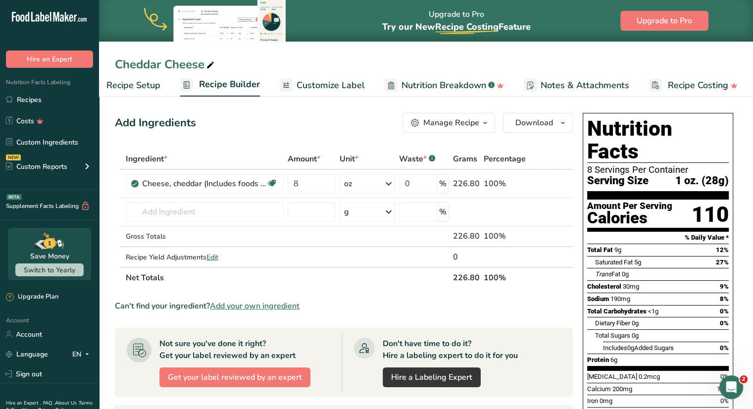
click at [467, 124] on div "Manage Recipe" at bounding box center [451, 123] width 56 height 12
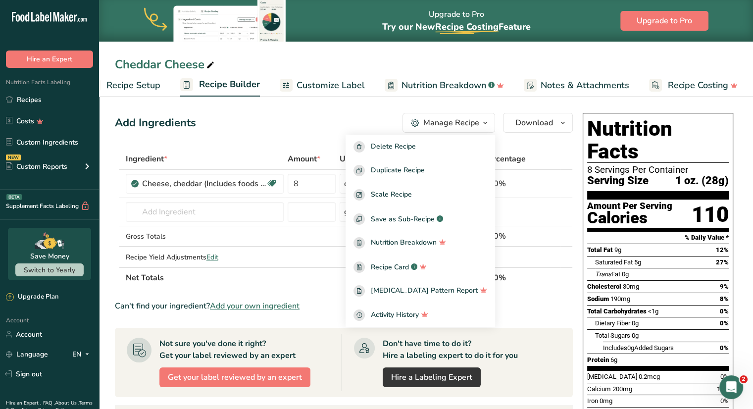
click at [376, 119] on div "Add Ingredients Manage Recipe Delete Recipe Duplicate Recipe Scale Recipe Save …" at bounding box center [344, 123] width 458 height 20
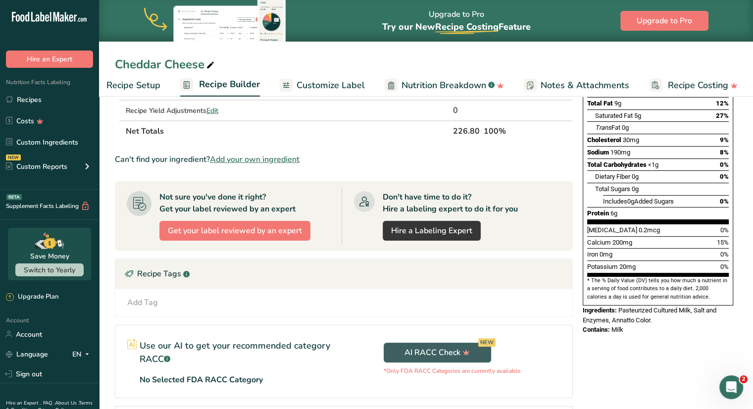
scroll to position [198, 0]
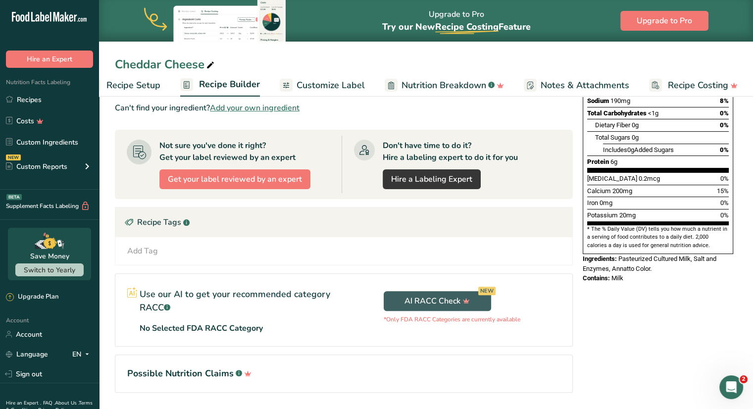
click at [350, 88] on span "Customize Label" at bounding box center [331, 85] width 68 height 13
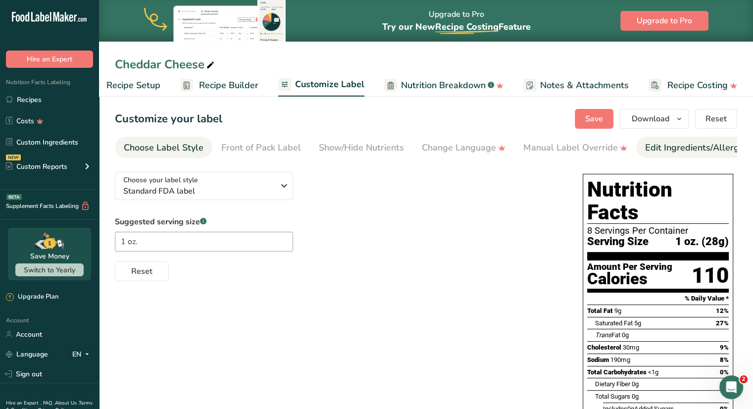
click at [654, 152] on div "Edit Ingredients/Allergens List" at bounding box center [708, 147] width 126 height 13
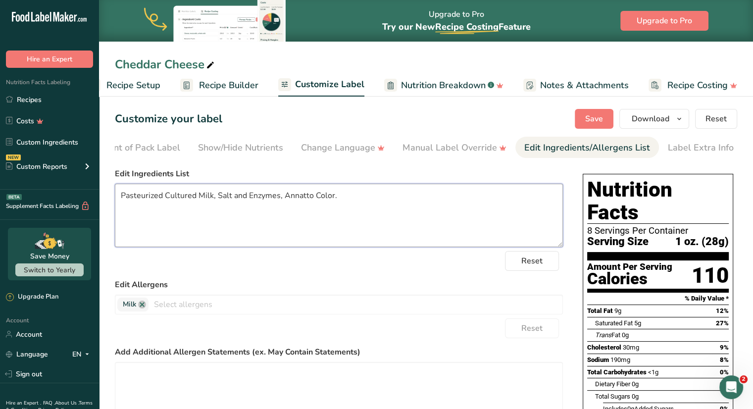
click at [150, 200] on textarea "Pasteurized Cultured Milk, Salt and Enzymes, Annatto Color." at bounding box center [339, 215] width 448 height 63
click at [383, 201] on textarea "Pasteurized Cultured Milk, Salt and Enzymes, Annatto Color." at bounding box center [339, 215] width 448 height 63
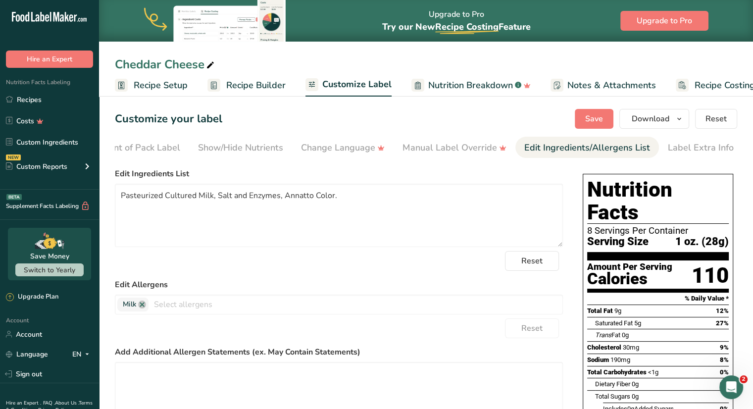
click at [166, 91] on span "Recipe Setup" at bounding box center [161, 85] width 54 height 13
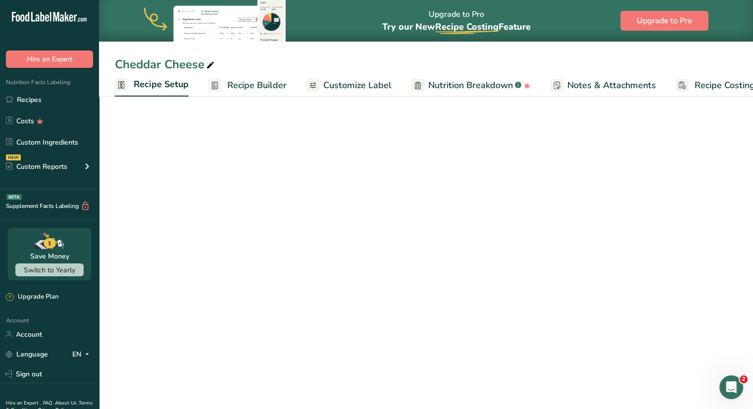
scroll to position [0, 3]
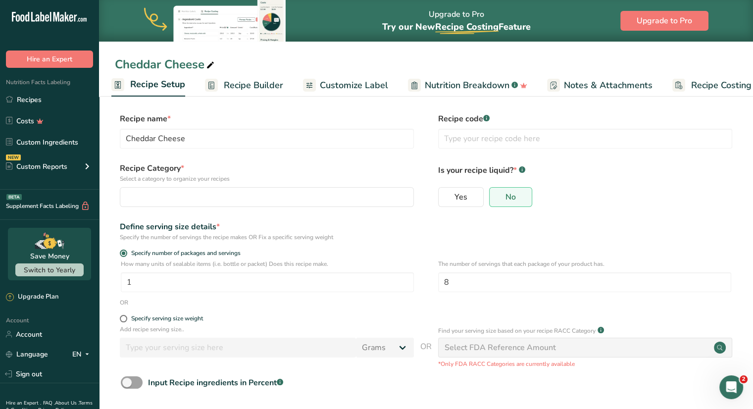
click at [256, 88] on span "Recipe Builder" at bounding box center [253, 85] width 59 height 13
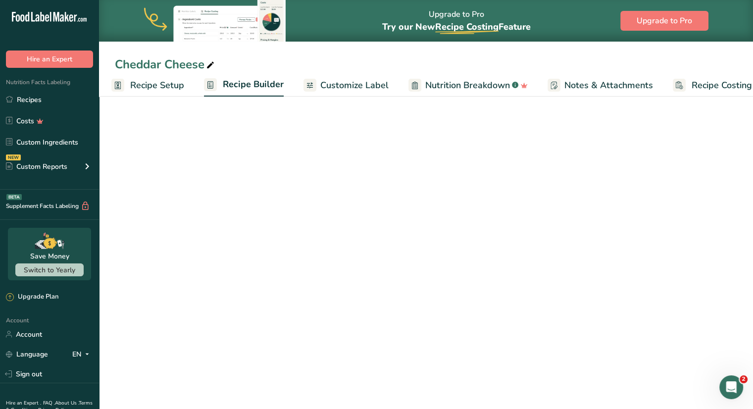
scroll to position [0, 27]
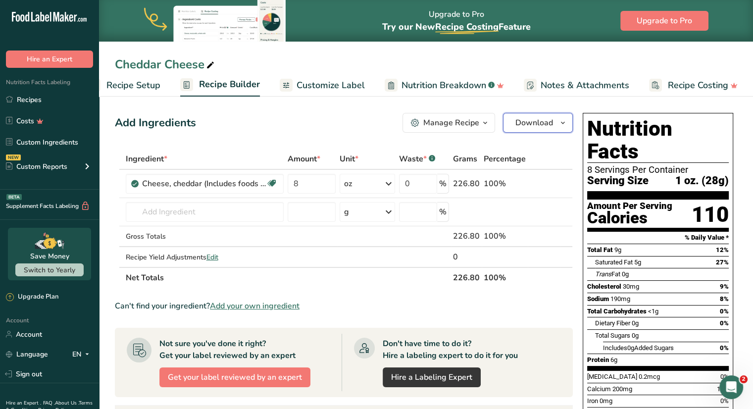
click at [543, 130] on button "Download" at bounding box center [538, 123] width 70 height 20
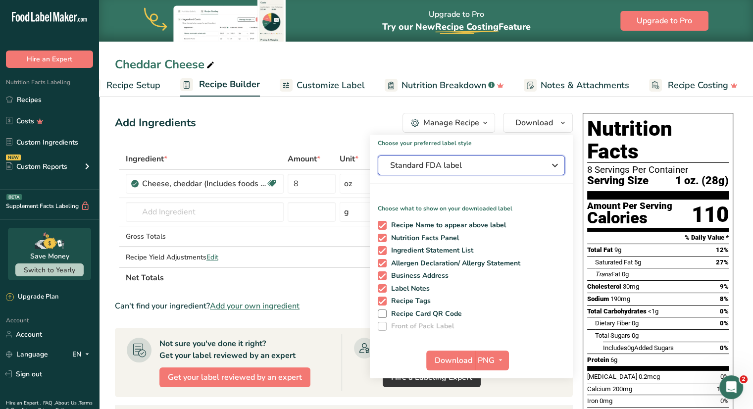
click at [473, 166] on span "Standard FDA label" at bounding box center [464, 165] width 149 height 12
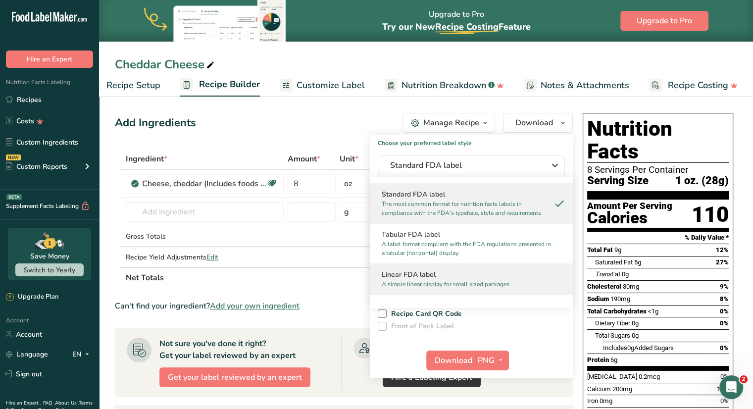
click at [441, 284] on p "A simple linear display for small sized packages." at bounding box center [467, 284] width 170 height 9
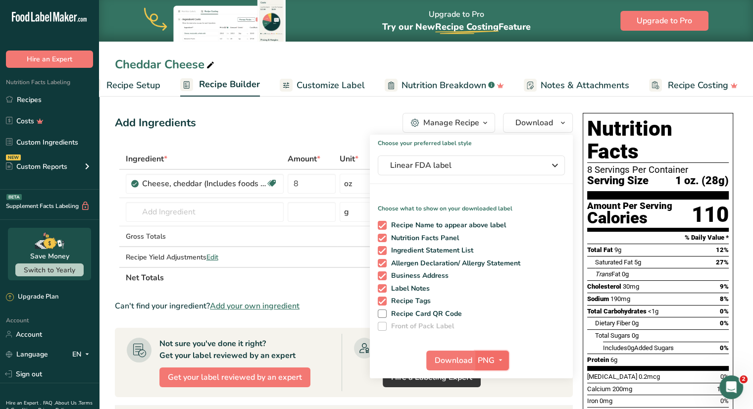
click at [493, 361] on span "PNG" at bounding box center [486, 361] width 17 height 12
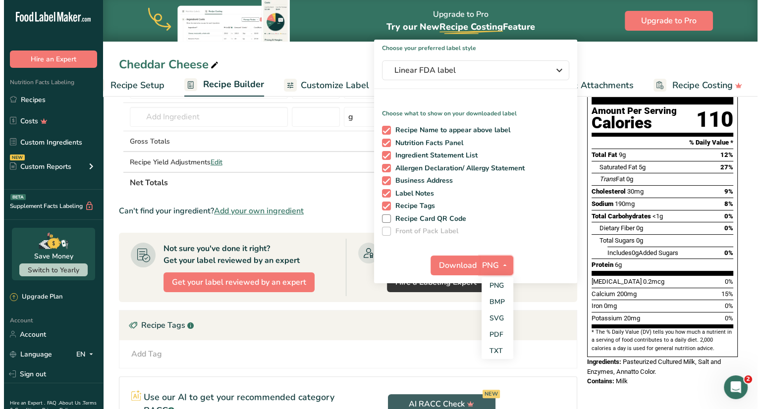
scroll to position [99, 0]
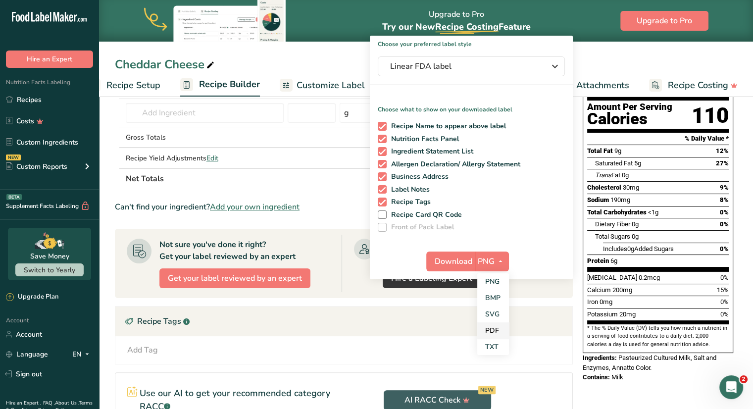
click at [493, 331] on link "PDF" at bounding box center [493, 330] width 32 height 16
click at [459, 260] on span "Download" at bounding box center [454, 262] width 38 height 12
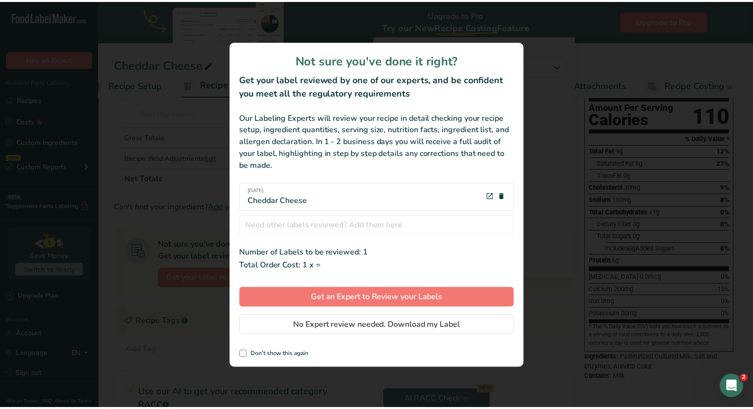
scroll to position [0, 20]
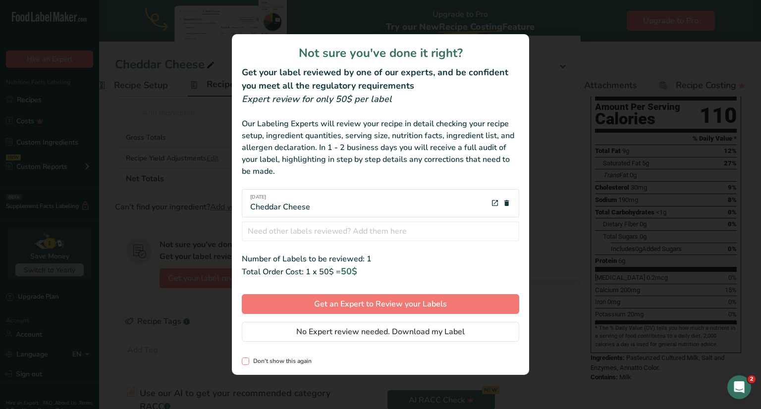
click at [274, 361] on span "Don't show this again" at bounding box center [280, 361] width 62 height 7
click at [248, 361] on input "Don't show this again" at bounding box center [245, 361] width 6 height 6
checkbox input "true"
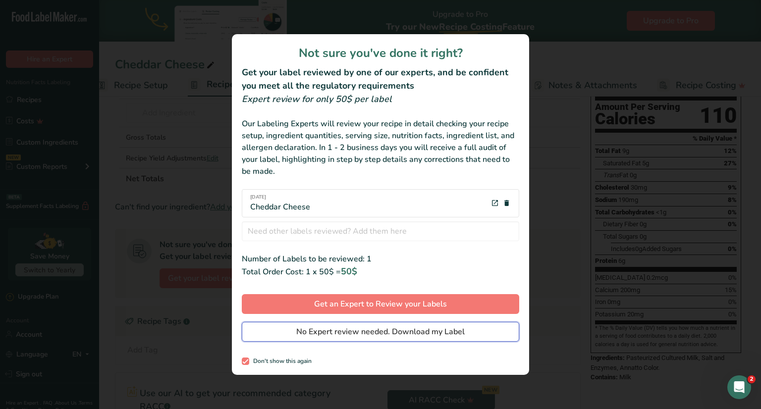
click at [356, 331] on span "No Expert review needed. Download my Label" at bounding box center [380, 332] width 168 height 12
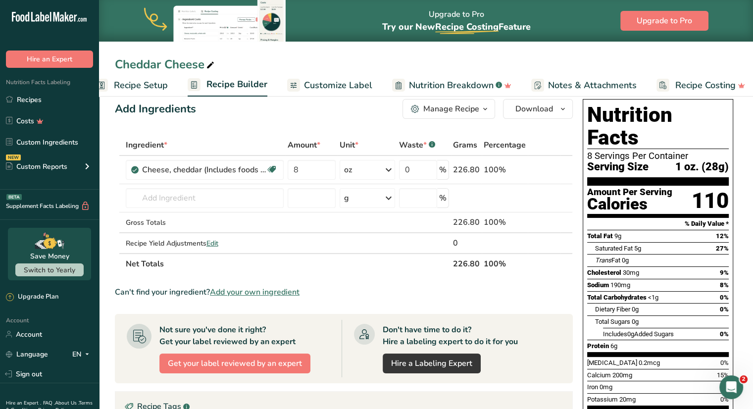
scroll to position [0, 0]
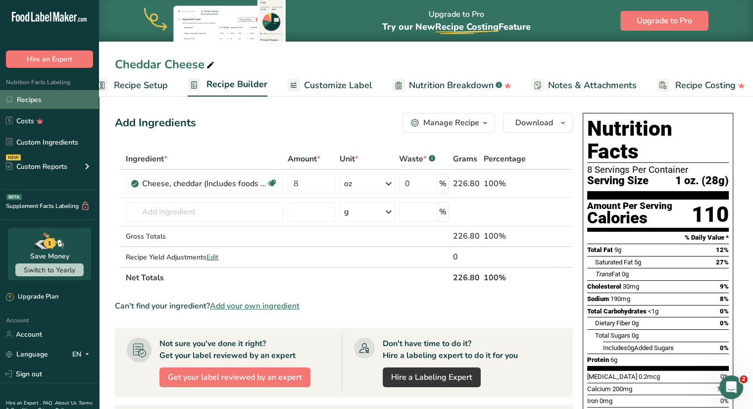
click at [45, 94] on link "Recipes" at bounding box center [49, 99] width 99 height 19
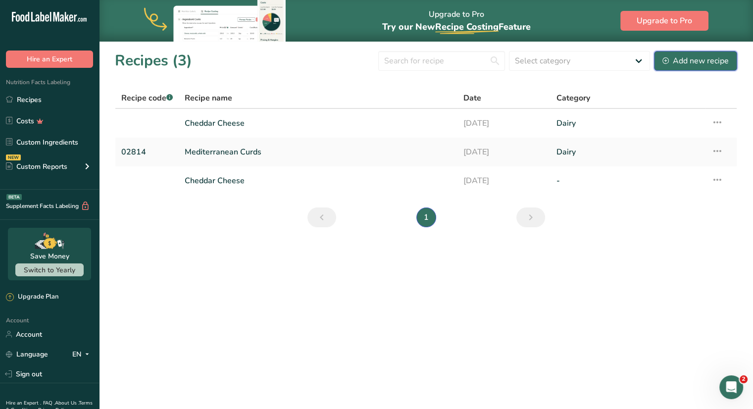
click at [687, 64] on div "Add new recipe" at bounding box center [696, 61] width 66 height 12
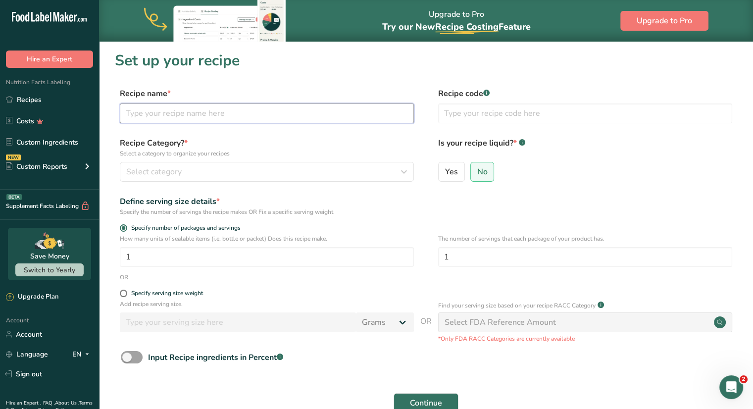
click at [226, 110] on input "text" at bounding box center [267, 113] width 294 height 20
type input "[PERSON_NAME]"
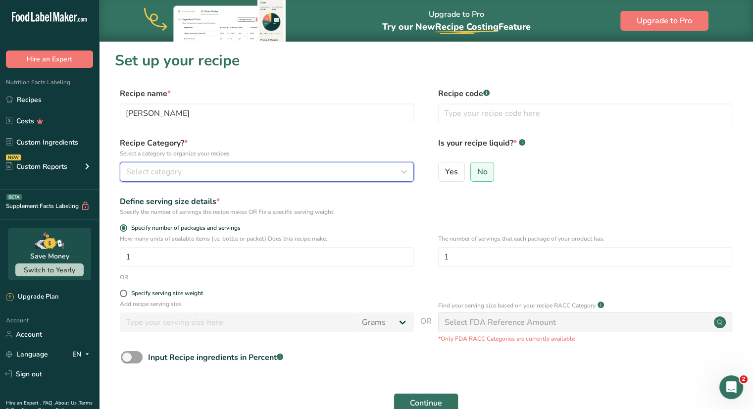
click at [234, 172] on div "Select category" at bounding box center [263, 172] width 275 height 12
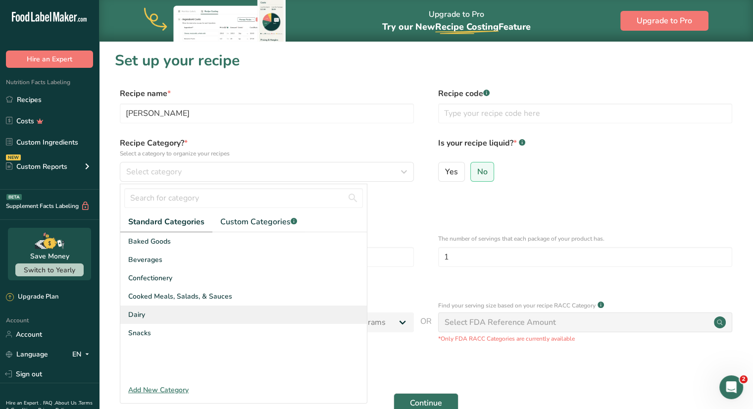
click at [188, 310] on div "Dairy" at bounding box center [243, 315] width 247 height 18
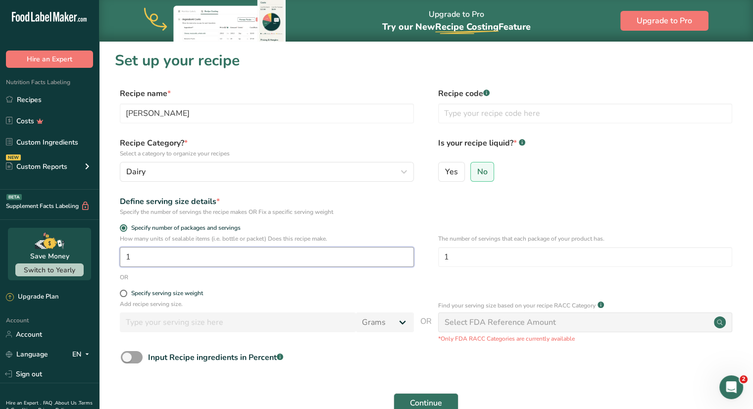
drag, startPoint x: 146, startPoint y: 257, endPoint x: 85, endPoint y: 261, distance: 61.0
click at [85, 261] on div ".a-20{fill:#fff;} Hire an Expert Nutrition Facts Labeling Recipes Costs Custom …" at bounding box center [376, 243] width 753 height 486
type input "8"
click at [378, 201] on div "Define serving size details *" at bounding box center [267, 202] width 294 height 12
click at [424, 401] on span "Continue" at bounding box center [426, 403] width 32 height 12
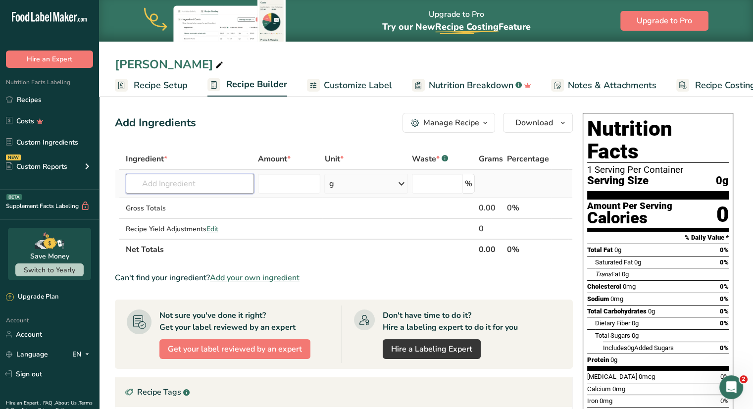
click at [203, 181] on input "text" at bounding box center [190, 184] width 128 height 20
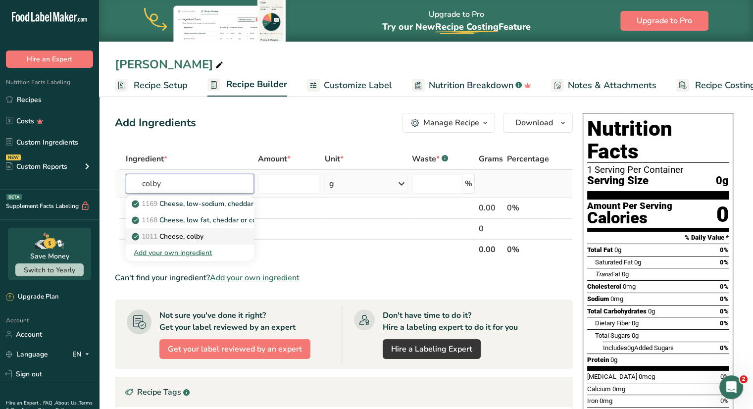
type input "colby"
click at [199, 234] on p "1011 Cheese, colby" at bounding box center [169, 236] width 70 height 10
type input "Cheese, colby"
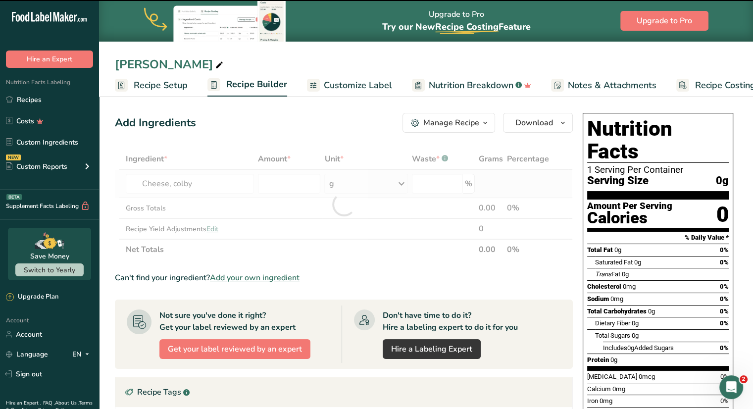
type input "0"
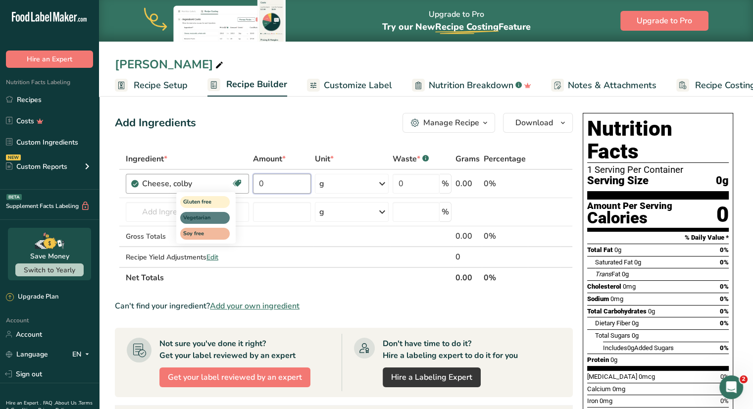
drag, startPoint x: 275, startPoint y: 188, endPoint x: 240, endPoint y: 187, distance: 35.2
click at [240, 187] on tr "Cheese, colby Gluten free Vegetarian Soy free 0 g Portions 1 cup, diced 1 cup, …" at bounding box center [343, 184] width 457 height 28
click at [366, 185] on div "Ingredient * Amount * Unit * Waste * .a-a{fill:#347362;}.b-a{fill:#fff;} Grams …" at bounding box center [344, 219] width 458 height 140
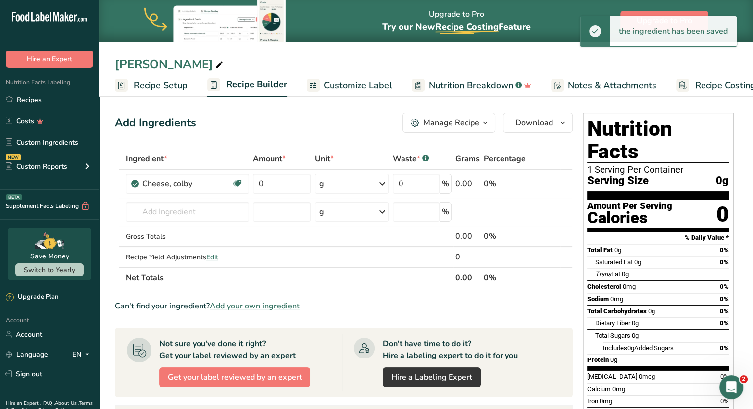
click at [384, 187] on icon at bounding box center [382, 184] width 12 height 18
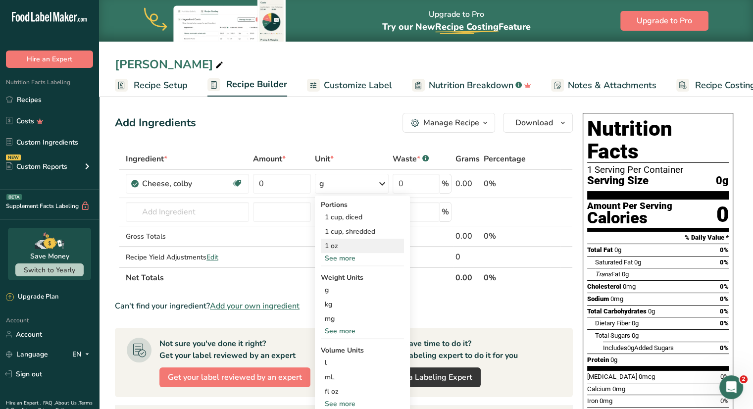
click at [341, 249] on div "1 oz" at bounding box center [362, 246] width 83 height 14
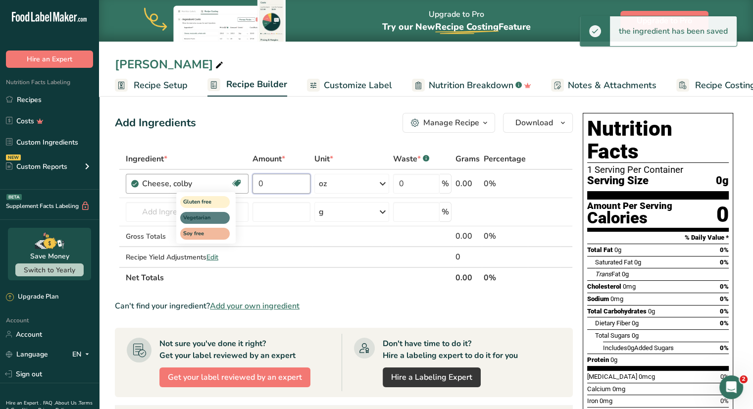
drag, startPoint x: 273, startPoint y: 186, endPoint x: 234, endPoint y: 186, distance: 38.6
click at [234, 186] on tr "Cheese, colby Gluten free Vegetarian Soy free 0 oz Portions 1 cup, diced 1 cup,…" at bounding box center [343, 184] width 457 height 28
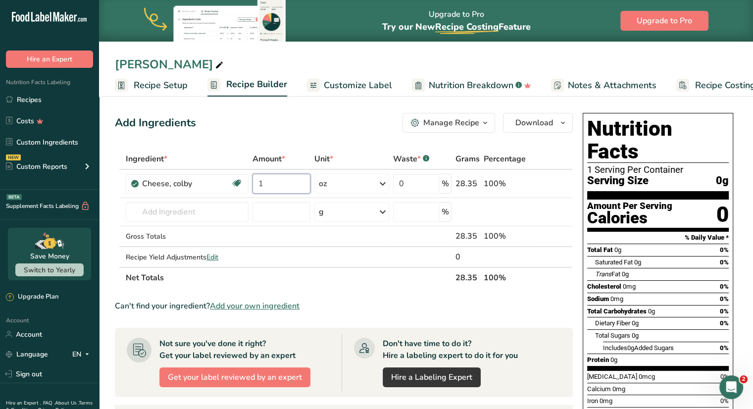
type input "1"
click at [373, 123] on div "Add Ingredients Manage Recipe Delete Recipe Duplicate Recipe Scale Recipe Save …" at bounding box center [344, 123] width 458 height 20
click at [162, 88] on span "Recipe Setup" at bounding box center [161, 85] width 54 height 13
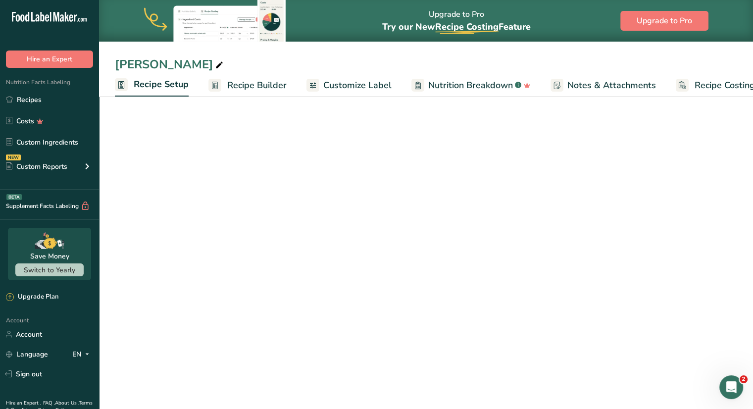
scroll to position [0, 3]
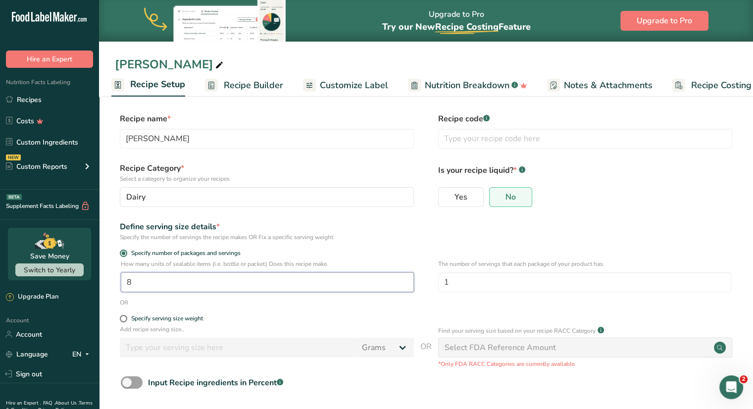
drag, startPoint x: 139, startPoint y: 282, endPoint x: 107, endPoint y: 282, distance: 31.7
click at [107, 282] on section "Recipe name * Colby Jack Cheese Recipe code .a-a{fill:#347362;}.b-a{fill:#fff;}…" at bounding box center [426, 272] width 654 height 359
click at [123, 321] on span at bounding box center [123, 318] width 7 height 7
click at [123, 321] on input "Specify serving size weight" at bounding box center [123, 318] width 6 height 6
radio input "true"
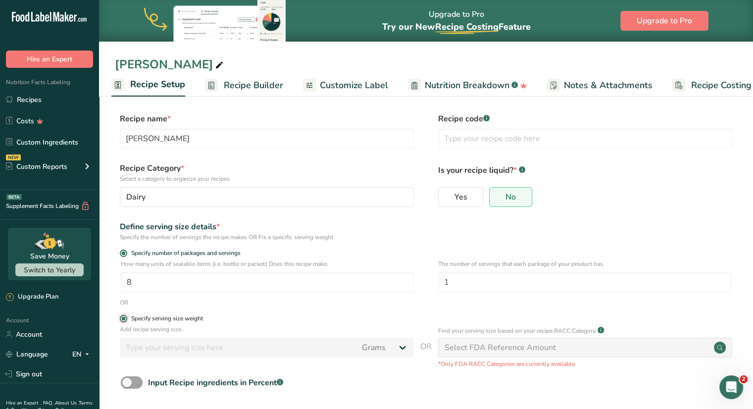
radio input "false"
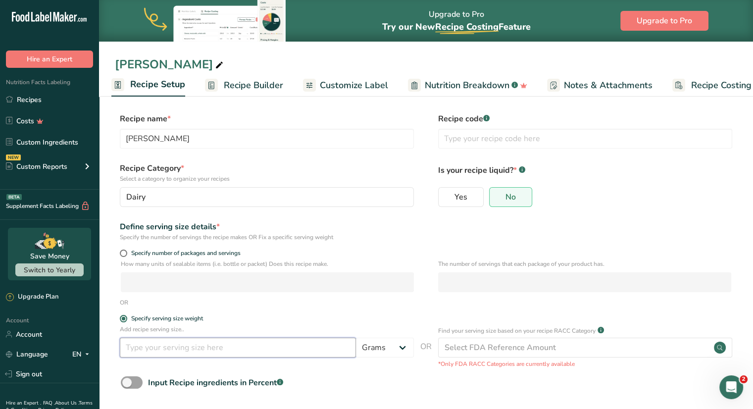
click at [238, 351] on input "number" at bounding box center [238, 348] width 236 height 20
type input "1"
click at [401, 348] on select "Grams kg mg mcg lb oz l mL fl oz tbsp tsp cup qt gallon" at bounding box center [385, 348] width 58 height 20
select select "5"
click at [356, 338] on select "Grams kg mg mcg lb oz l mL fl oz tbsp tsp cup qt gallon" at bounding box center [385, 348] width 58 height 20
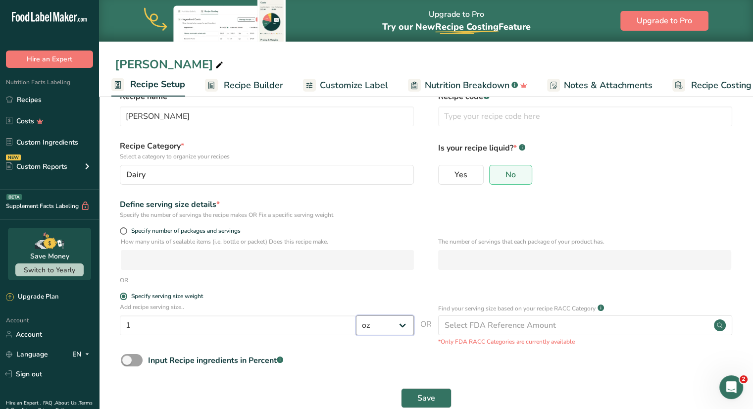
scroll to position [44, 0]
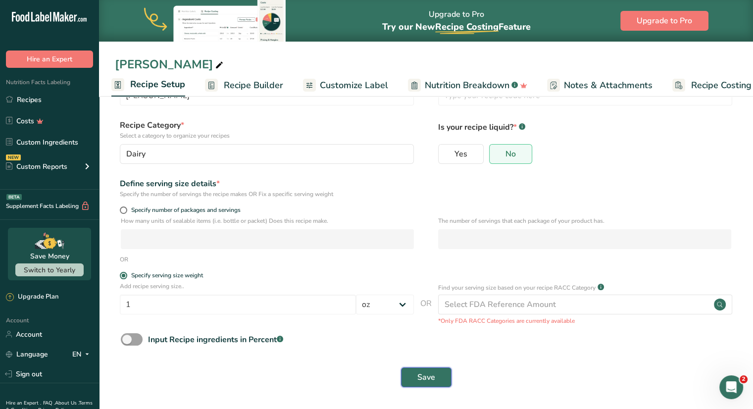
click at [430, 375] on span "Save" at bounding box center [426, 377] width 18 height 12
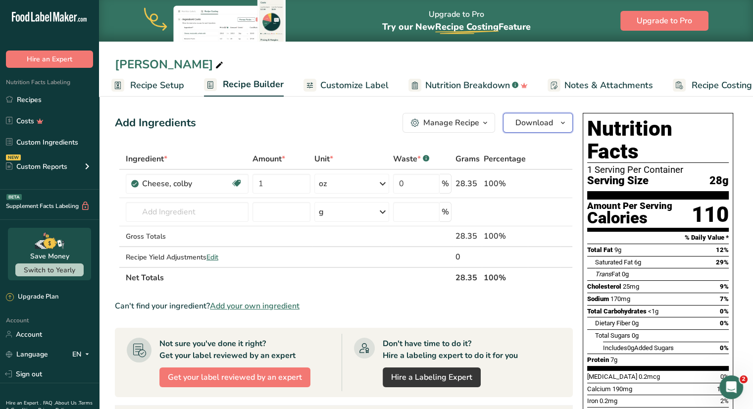
click at [544, 122] on span "Download" at bounding box center [534, 123] width 38 height 12
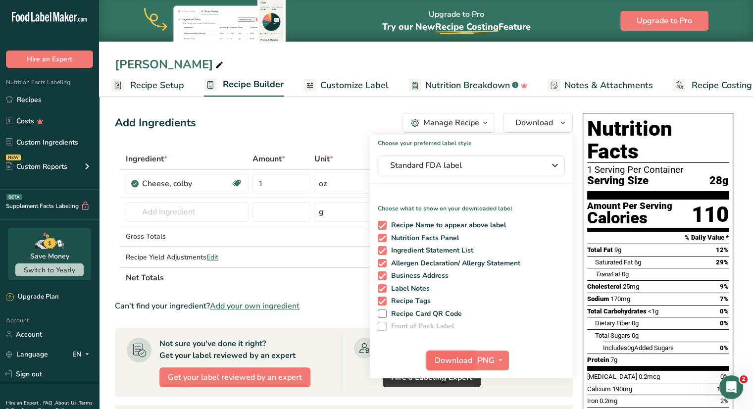
click at [452, 360] on span "Download" at bounding box center [454, 361] width 38 height 12
click at [463, 121] on div "Manage Recipe" at bounding box center [451, 123] width 56 height 12
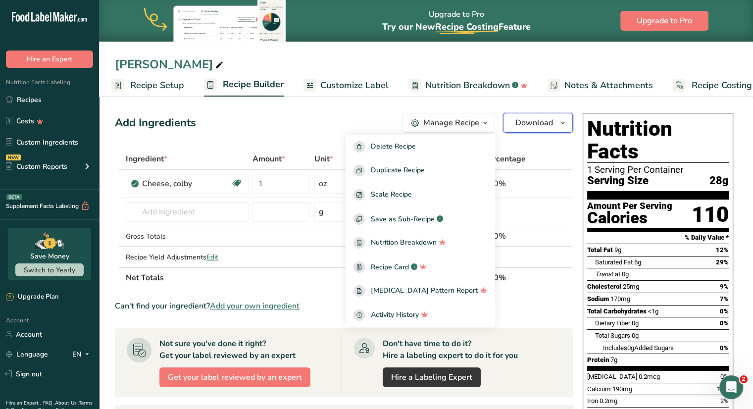
click at [537, 124] on span "Download" at bounding box center [534, 123] width 38 height 12
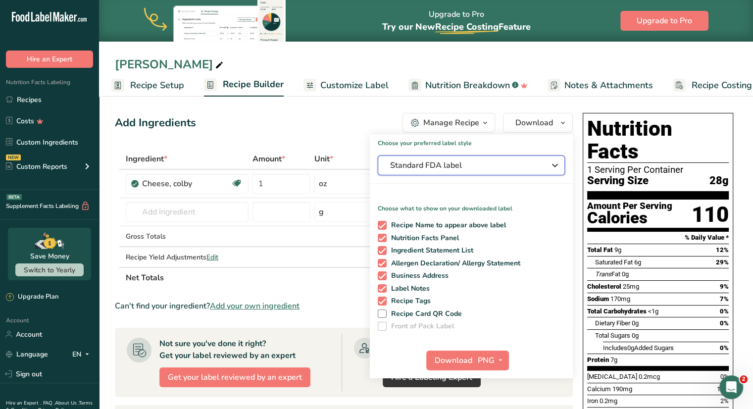
click at [506, 171] on span "Standard FDA label" at bounding box center [464, 165] width 149 height 12
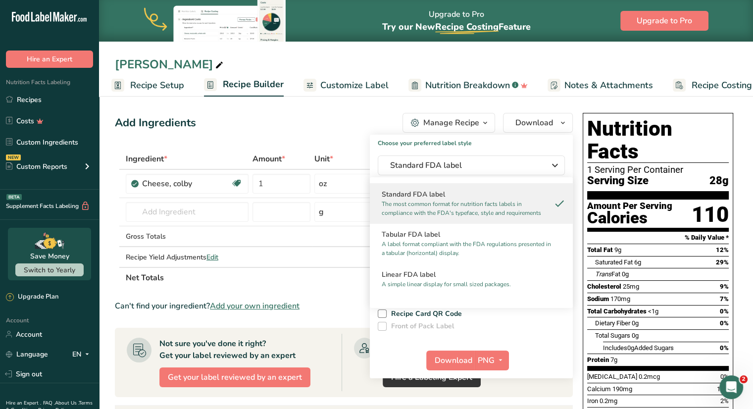
click at [310, 115] on div "Add Ingredients Manage Recipe Delete Recipe Duplicate Recipe Scale Recipe Save …" at bounding box center [344, 123] width 458 height 20
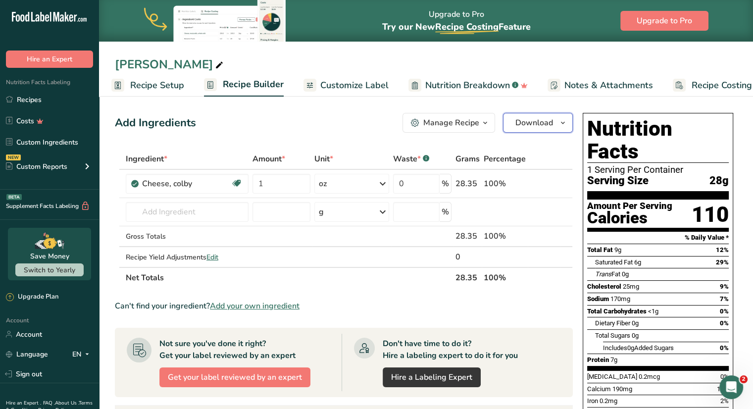
click at [542, 123] on span "Download" at bounding box center [534, 123] width 38 height 12
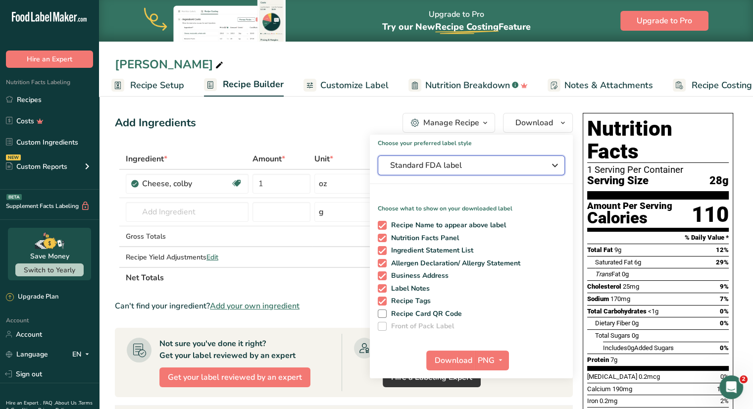
click at [466, 165] on span "Standard FDA label" at bounding box center [464, 165] width 149 height 12
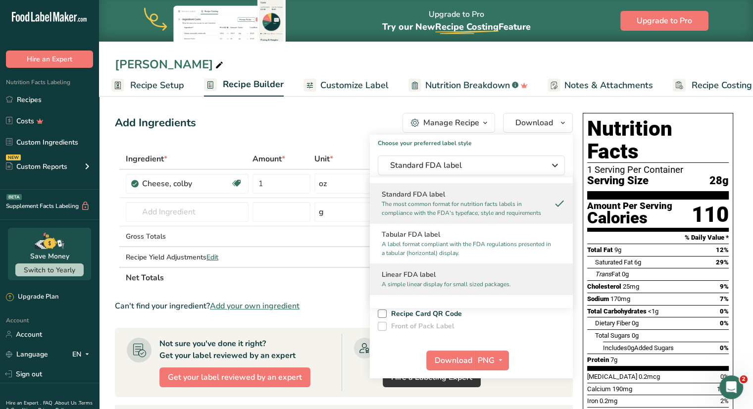
click at [450, 284] on p "A simple linear display for small sized packages." at bounding box center [467, 284] width 170 height 9
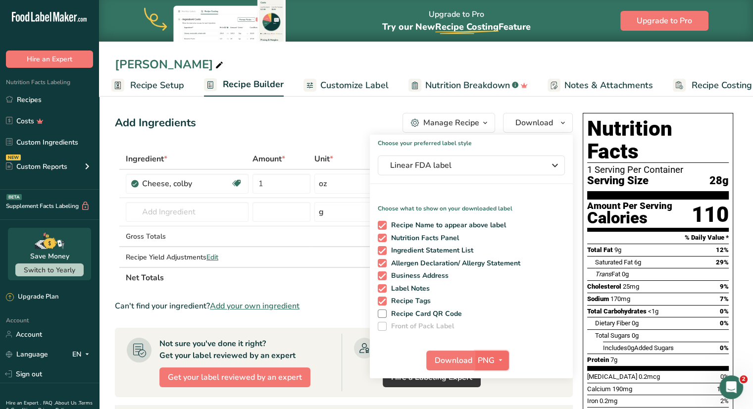
click at [493, 355] on span "PNG" at bounding box center [486, 361] width 17 height 12
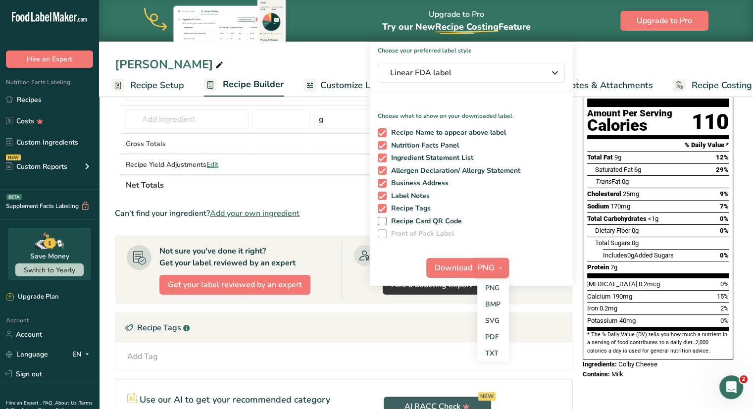
scroll to position [99, 0]
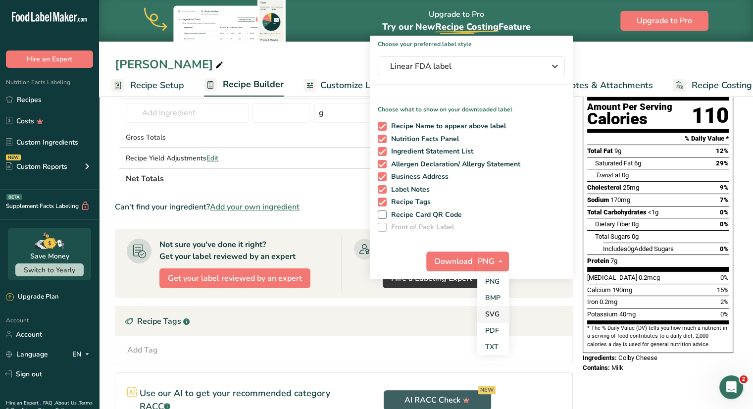
click at [495, 312] on link "SVG" at bounding box center [493, 314] width 32 height 16
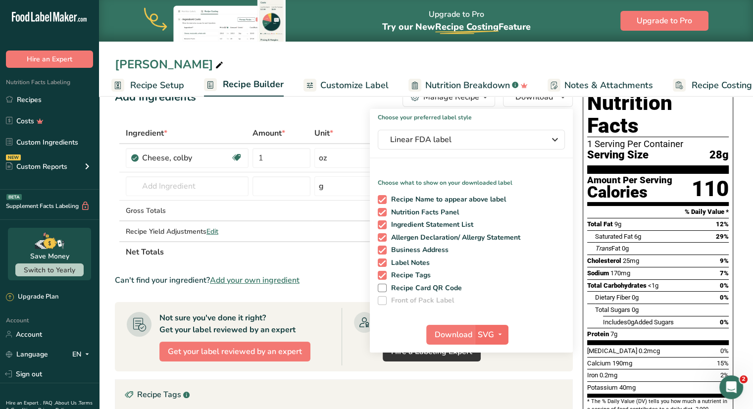
scroll to position [0, 0]
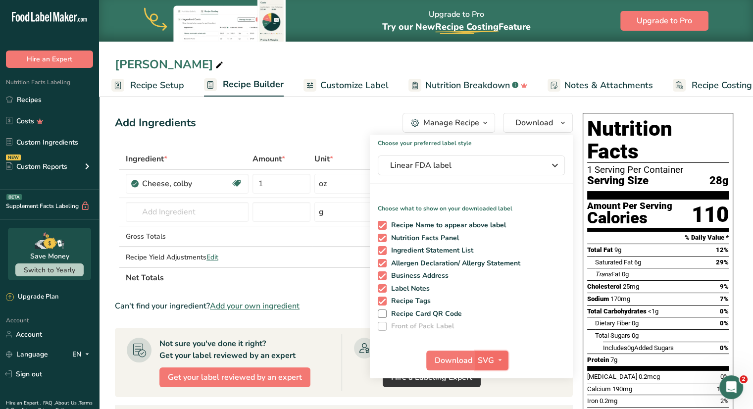
click at [494, 361] on span "button" at bounding box center [500, 361] width 12 height 12
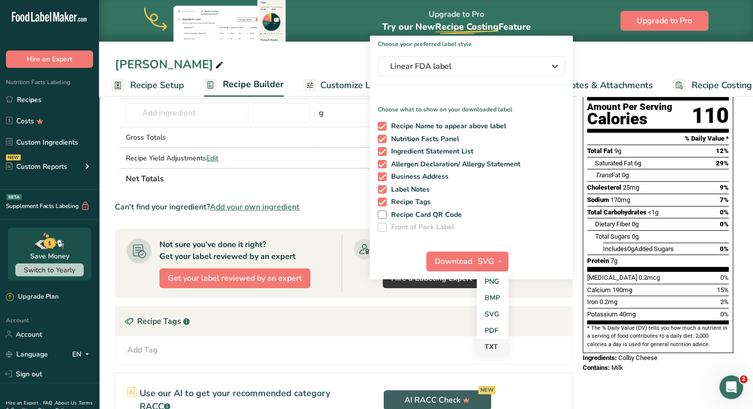
click at [493, 346] on link "TXT" at bounding box center [493, 347] width 32 height 16
checkbox input "false"
checkbox input "true"
click at [486, 264] on span "TXT" at bounding box center [485, 262] width 15 height 12
click at [492, 331] on link "PDF" at bounding box center [492, 330] width 32 height 16
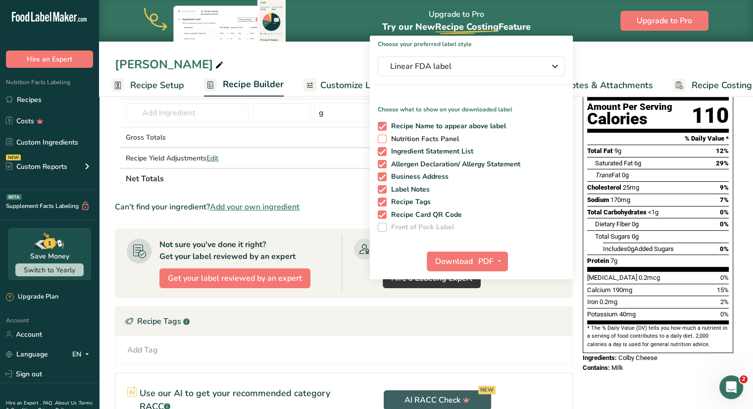
click at [414, 136] on span "Nutrition Facts Panel" at bounding box center [423, 139] width 73 height 9
click at [384, 136] on input "Nutrition Facts Panel" at bounding box center [381, 139] width 6 height 6
checkbox input "true"
click at [494, 264] on span "button" at bounding box center [500, 262] width 12 height 12
click at [495, 282] on link "PNG" at bounding box center [492, 281] width 32 height 16
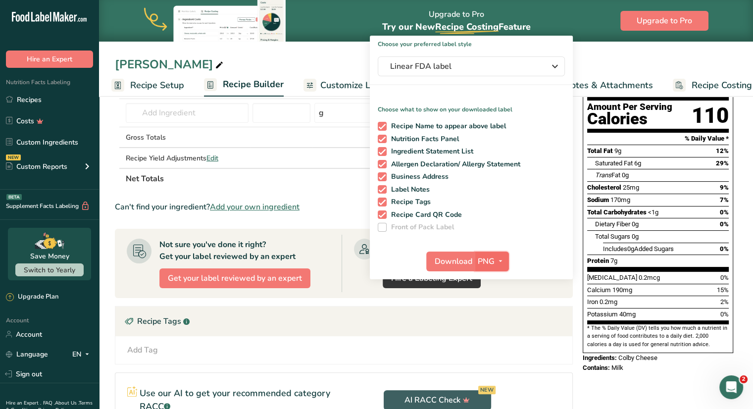
click at [493, 266] on span "PNG" at bounding box center [486, 262] width 17 height 12
click at [496, 311] on link "SVG" at bounding box center [493, 314] width 32 height 16
click at [445, 258] on span "Download" at bounding box center [454, 262] width 38 height 12
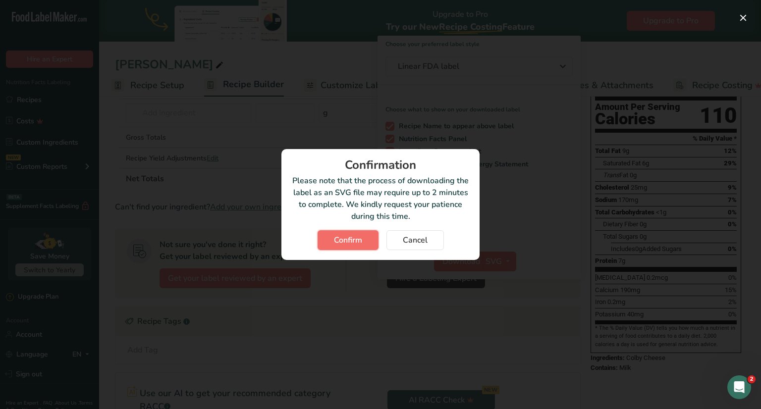
click at [350, 238] on span "Confirm" at bounding box center [348, 240] width 28 height 12
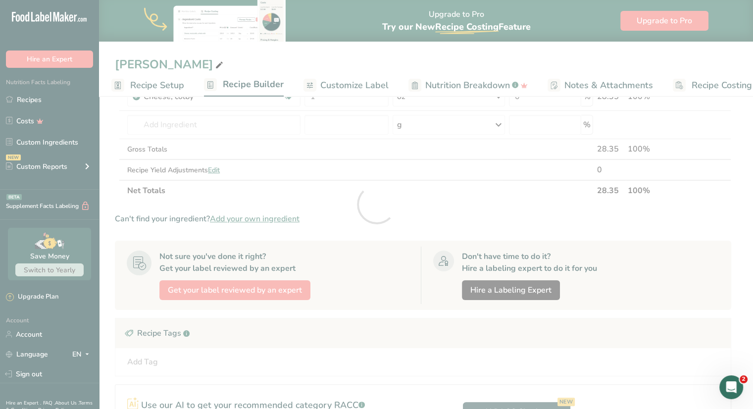
scroll to position [0, 0]
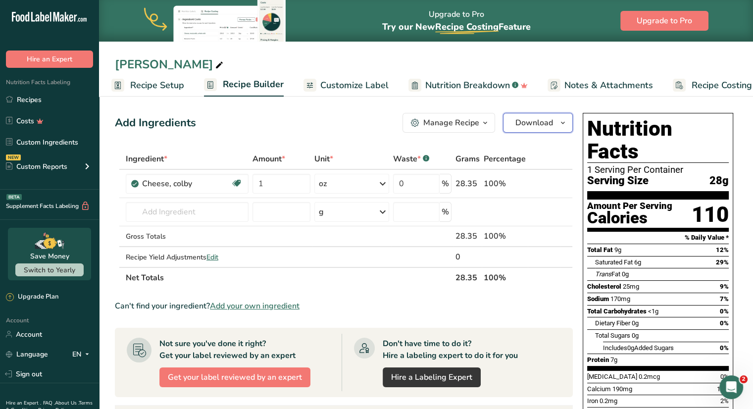
click at [554, 126] on button "Download" at bounding box center [538, 123] width 70 height 20
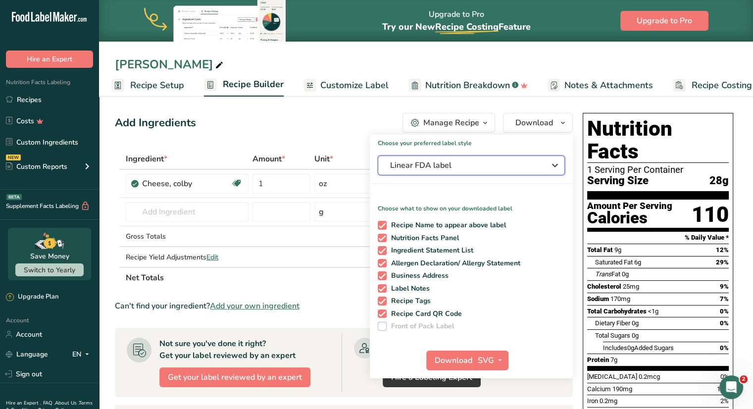
click at [489, 160] on span "Linear FDA label" at bounding box center [464, 165] width 149 height 12
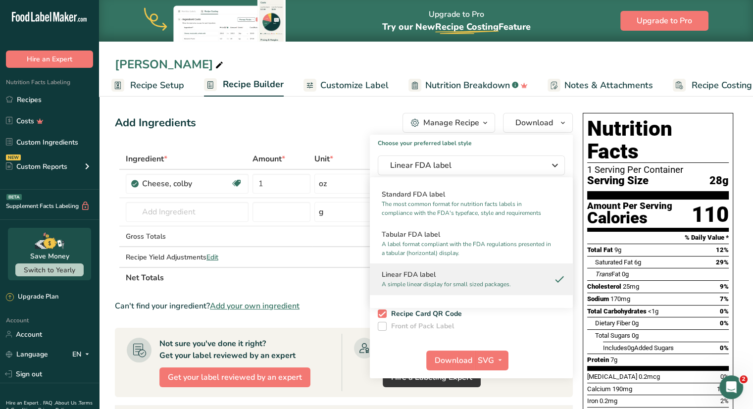
click at [365, 136] on div "Add Ingredients Manage Recipe Delete Recipe Duplicate Recipe Scale Recipe Save …" at bounding box center [347, 366] width 464 height 514
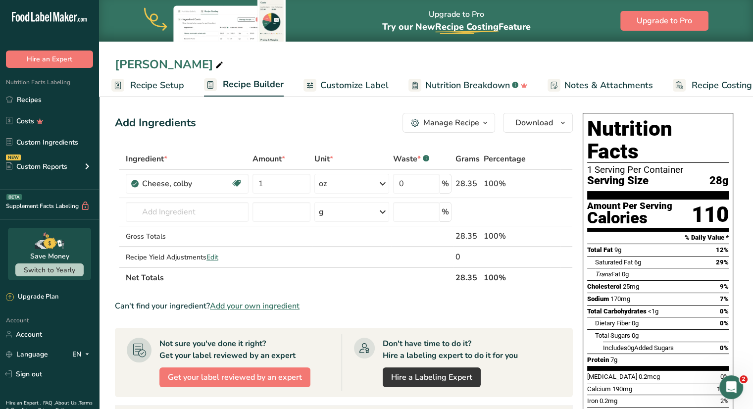
click at [473, 128] on div "Manage Recipe" at bounding box center [451, 123] width 56 height 12
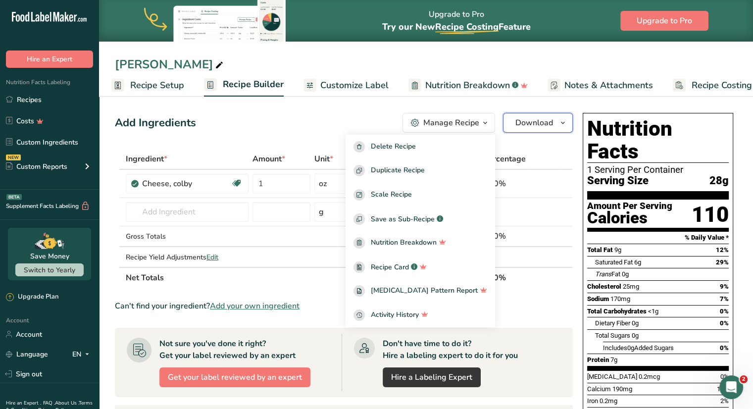
click at [545, 124] on span "Download" at bounding box center [534, 123] width 38 height 12
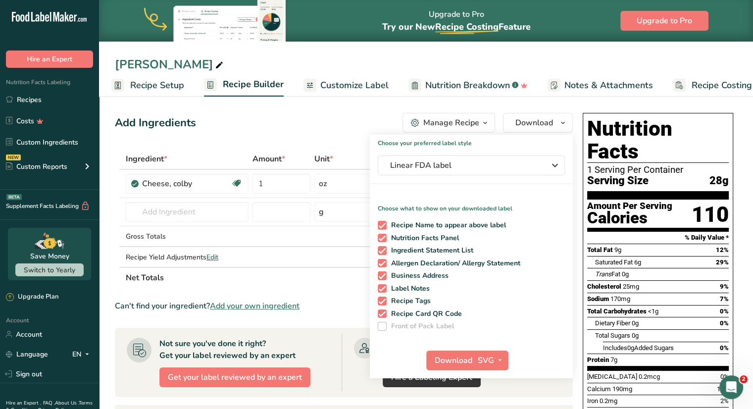
click at [383, 329] on span at bounding box center [382, 326] width 9 height 9
click at [559, 167] on icon "button" at bounding box center [555, 165] width 12 height 18
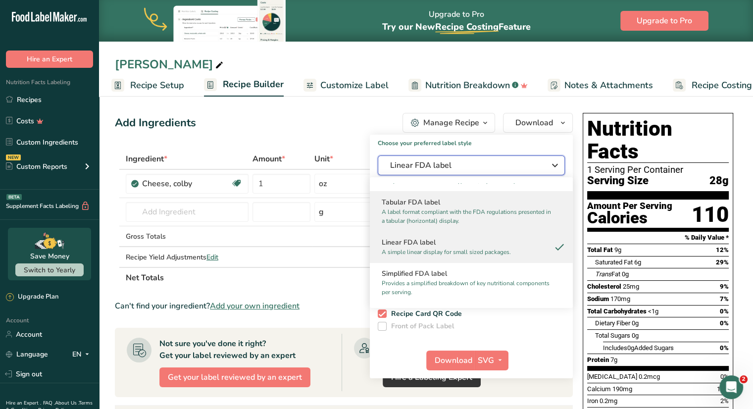
scroll to position [50, 0]
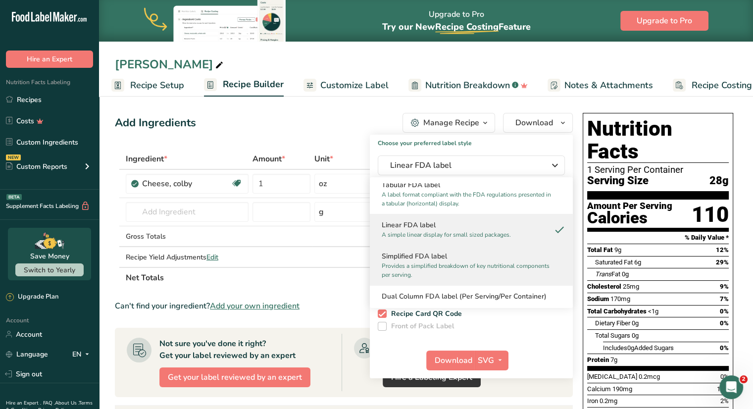
click at [470, 262] on p "Provides a simplified breakdown of key nutritional components per serving." at bounding box center [467, 270] width 170 height 18
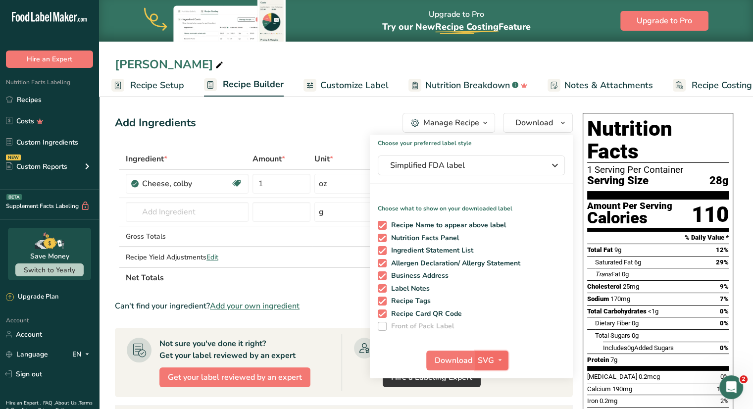
click at [502, 360] on icon "button" at bounding box center [500, 360] width 8 height 12
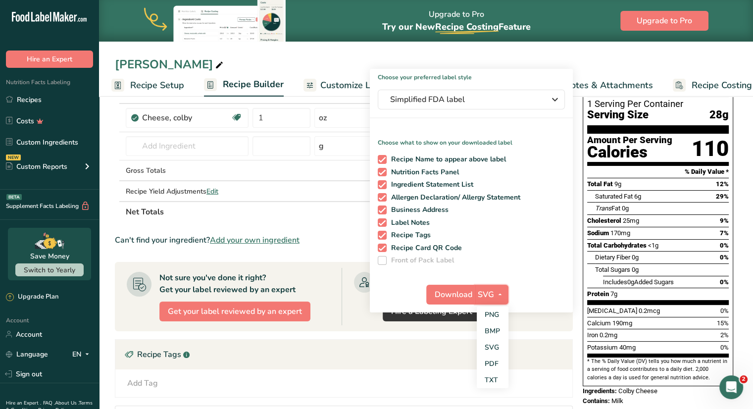
scroll to position [149, 0]
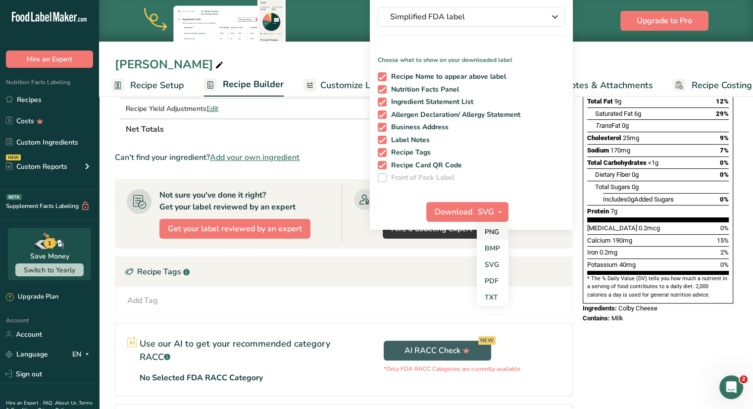
click at [490, 236] on link "PNG" at bounding box center [493, 232] width 32 height 16
click at [456, 211] on span "Download" at bounding box center [454, 212] width 38 height 12
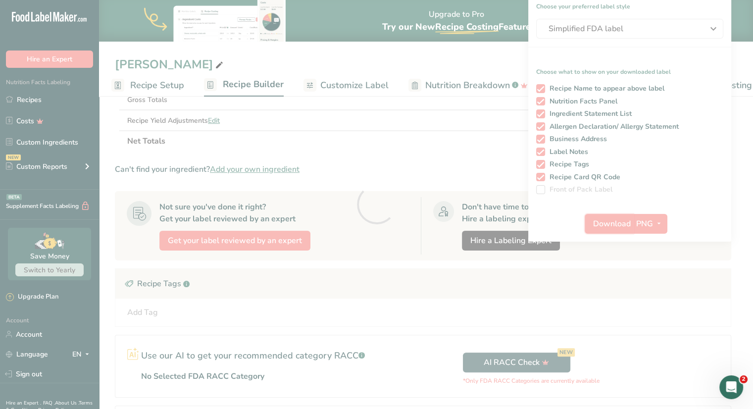
scroll to position [0, 0]
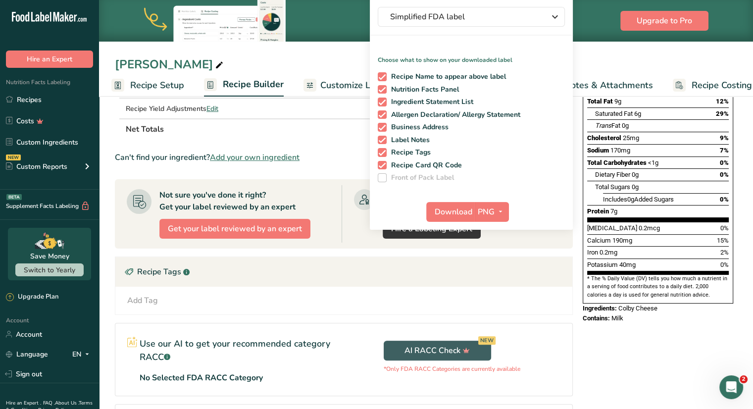
click at [333, 131] on th "Net Totals" at bounding box center [289, 128] width 330 height 21
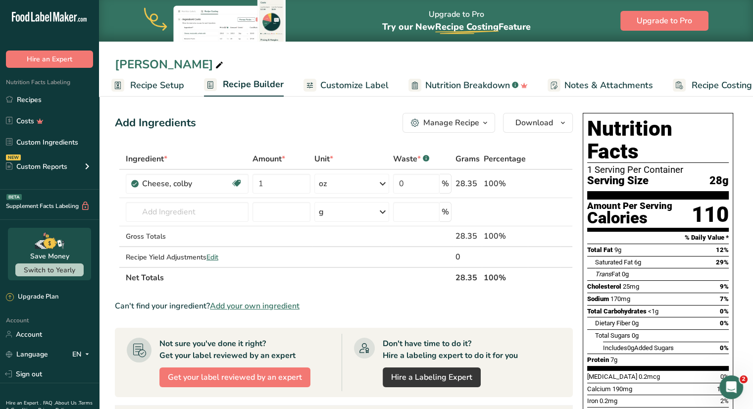
click at [481, 123] on span "button" at bounding box center [485, 123] width 12 height 12
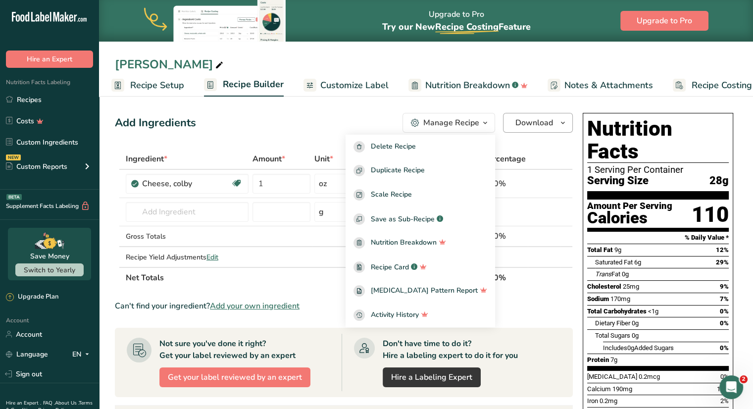
drag, startPoint x: 592, startPoint y: 119, endPoint x: 566, endPoint y: 123, distance: 26.0
click at [586, 120] on div "Nutrition Facts 1 Serving Per Container Serving Size 28g Amount Per Serving Cal…" at bounding box center [658, 282] width 151 height 339
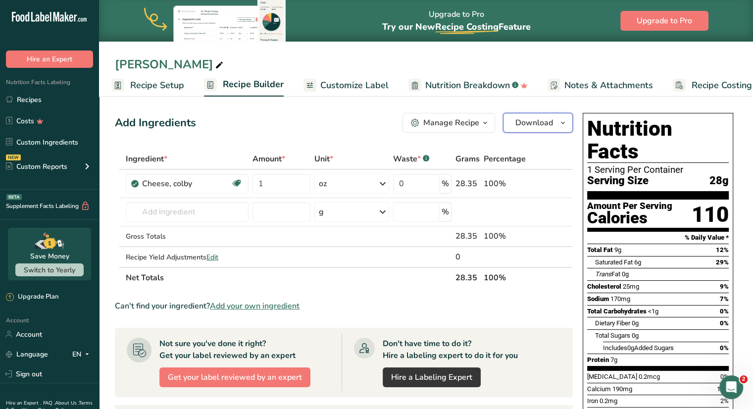
click at [547, 125] on span "Download" at bounding box center [534, 123] width 38 height 12
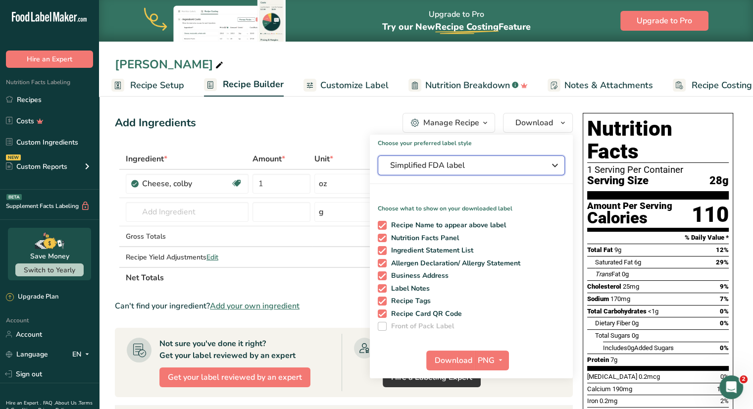
click at [511, 169] on span "Simplified FDA label" at bounding box center [464, 165] width 149 height 12
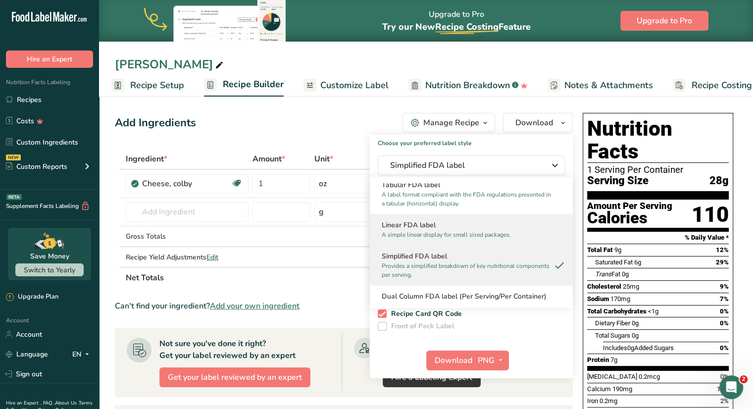
click at [472, 229] on h2 "Linear FDA label" at bounding box center [471, 225] width 179 height 10
